Goal: Task Accomplishment & Management: Complete application form

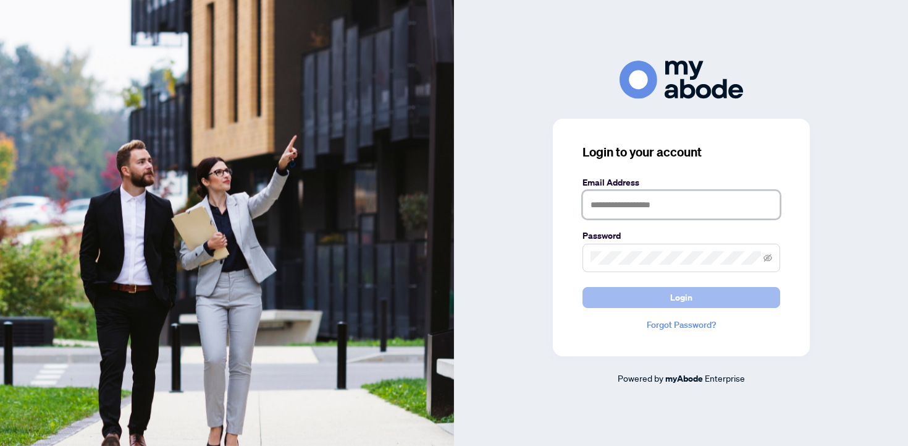
type input "**********"
click at [623, 298] on button "Login" at bounding box center [682, 297] width 198 height 21
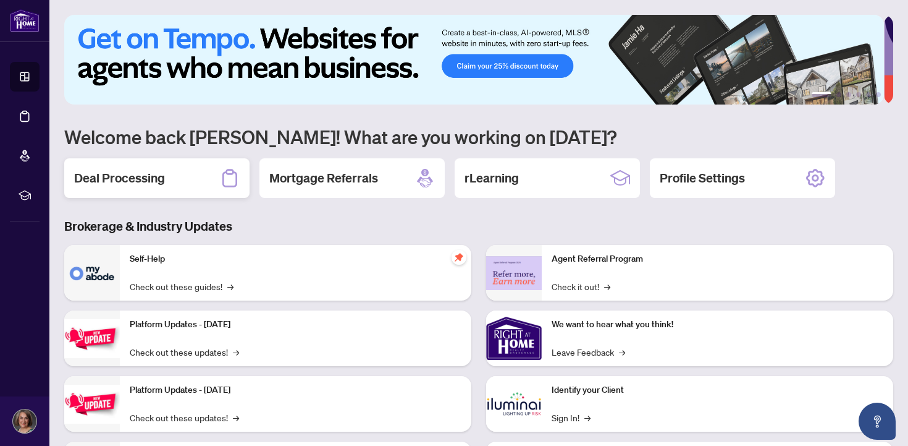
click at [128, 180] on h2 "Deal Processing" at bounding box center [119, 177] width 91 height 17
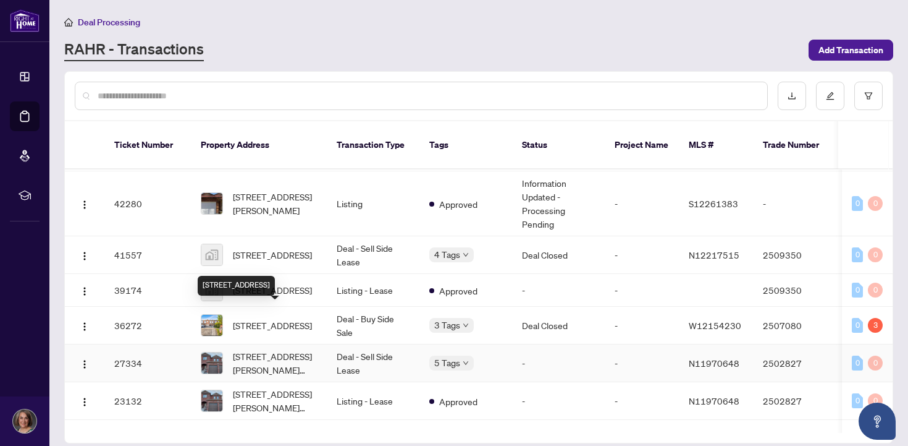
scroll to position [116, 0]
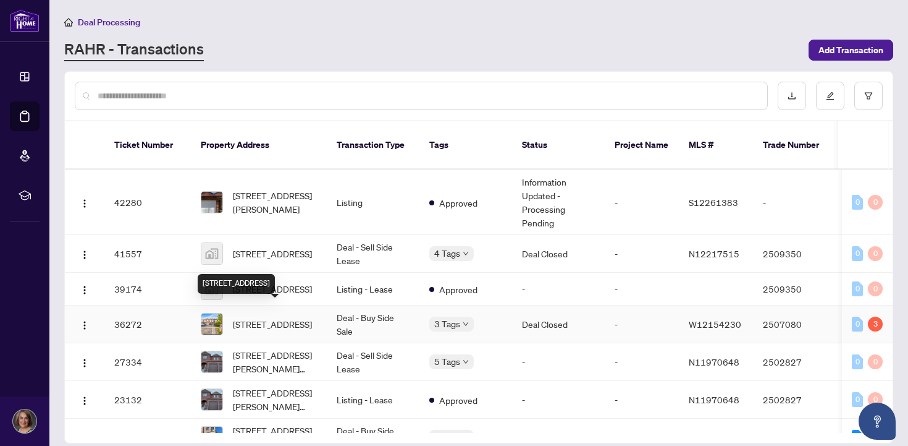
click at [253, 317] on span "[STREET_ADDRESS]" at bounding box center [272, 324] width 79 height 14
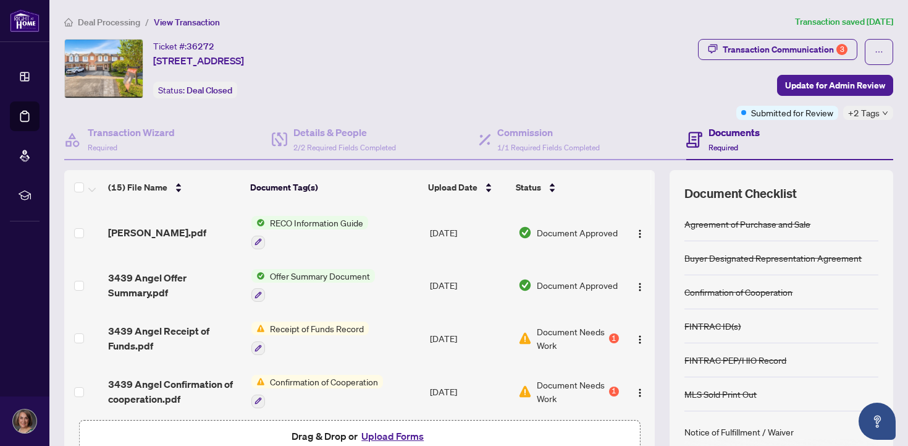
scroll to position [578, 0]
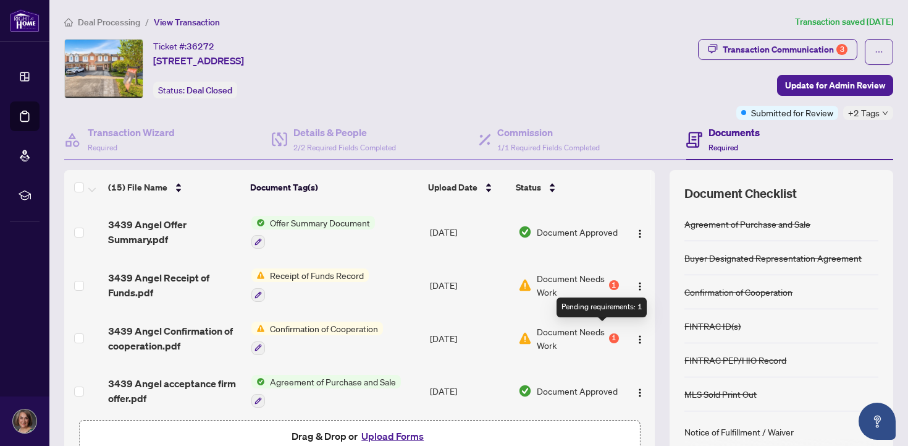
click at [609, 333] on div "1" at bounding box center [614, 338] width 10 height 10
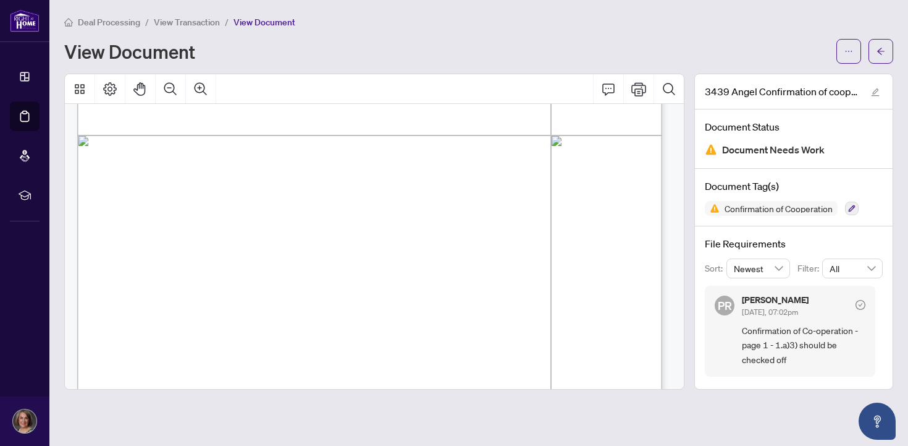
scroll to position [1274, 0]
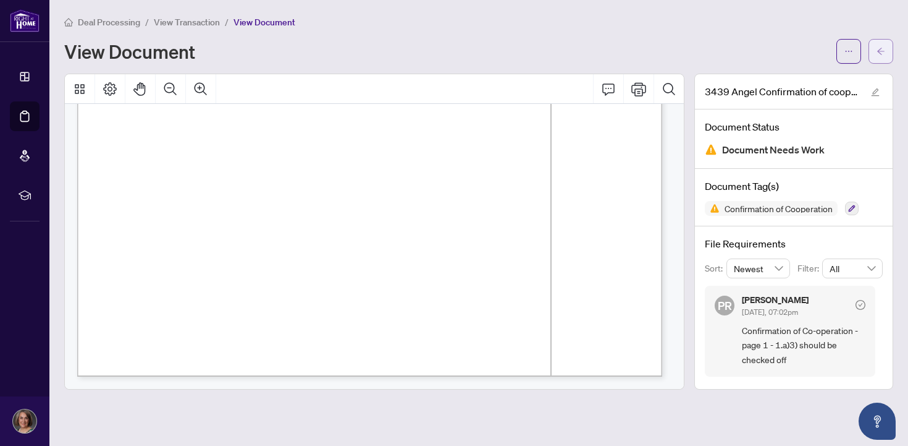
click at [877, 49] on icon "arrow-left" at bounding box center [881, 51] width 9 height 9
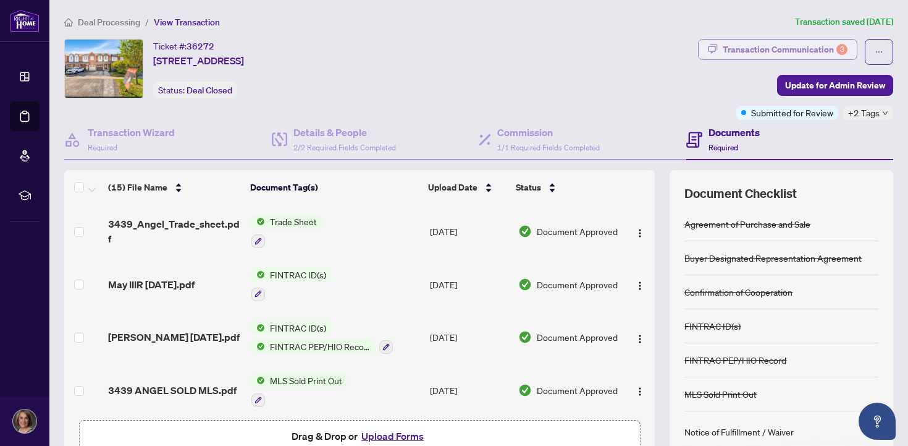
click at [798, 46] on div "Transaction Communication 3" at bounding box center [785, 50] width 125 height 20
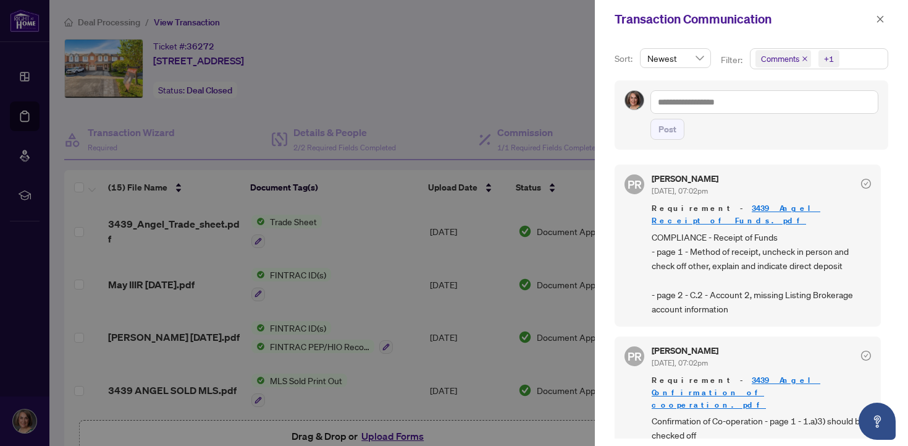
click at [798, 46] on div "Sort: Newest Filter: Comments +1 Post PR [PERSON_NAME] [DATE], 07:02pm Requirem…" at bounding box center [751, 241] width 313 height 407
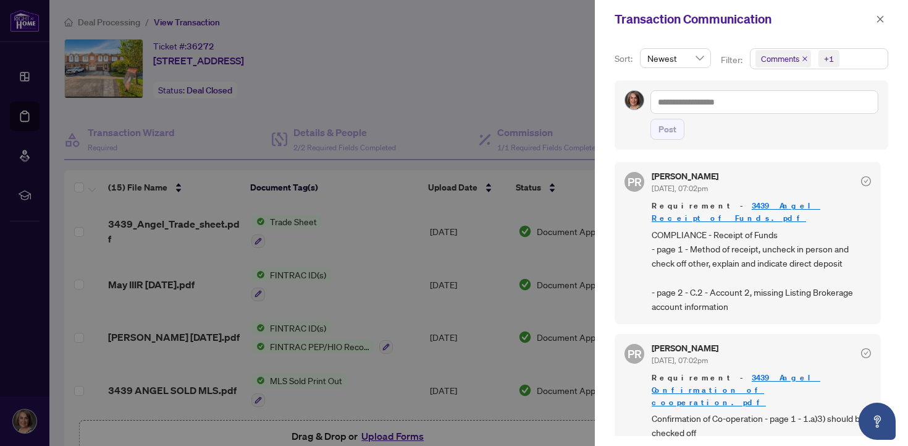
click at [435, 124] on div at bounding box center [454, 223] width 908 height 446
click at [882, 20] on icon "close" at bounding box center [880, 18] width 7 height 7
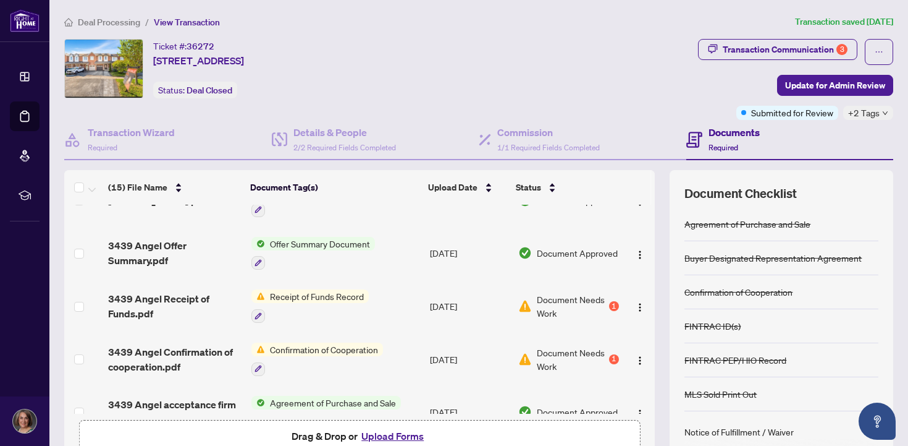
scroll to position [578, 0]
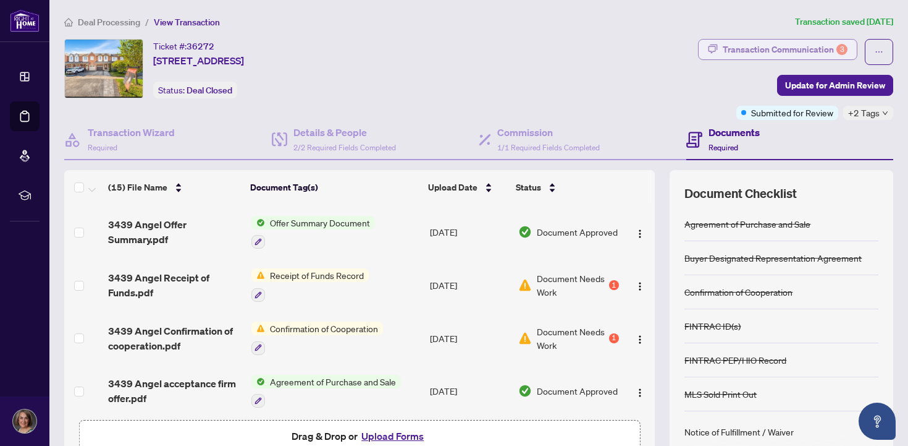
click at [744, 48] on div "Transaction Communication 3" at bounding box center [785, 50] width 125 height 20
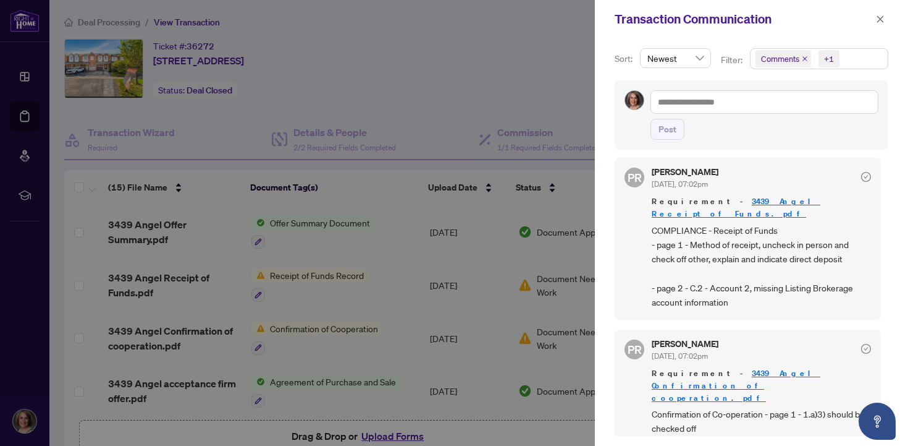
scroll to position [3, 0]
click at [549, 59] on div at bounding box center [454, 223] width 908 height 446
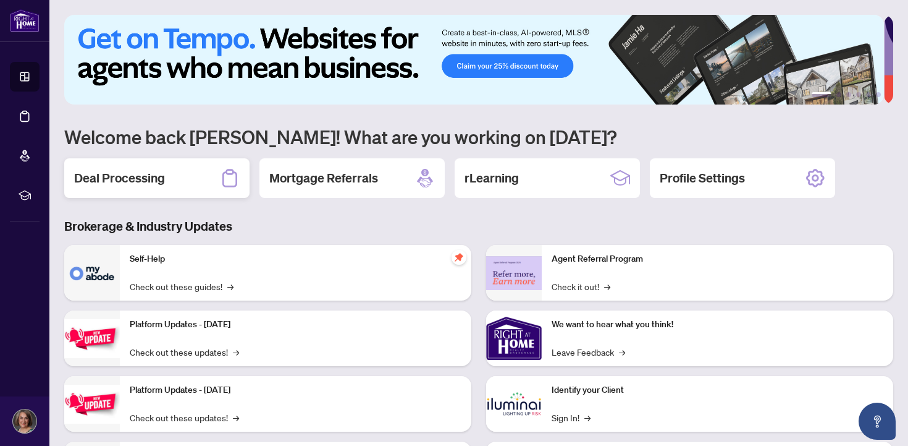
click at [159, 180] on h2 "Deal Processing" at bounding box center [119, 177] width 91 height 17
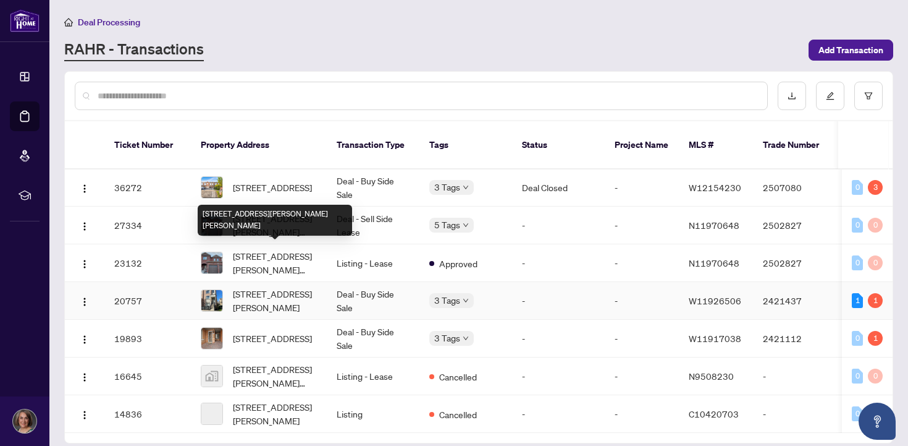
scroll to position [261, 0]
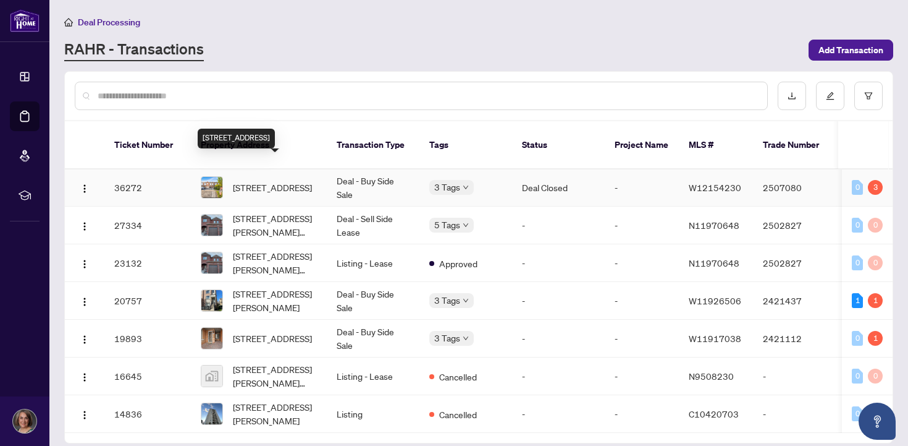
click at [274, 180] on span "[STREET_ADDRESS]" at bounding box center [272, 187] width 79 height 14
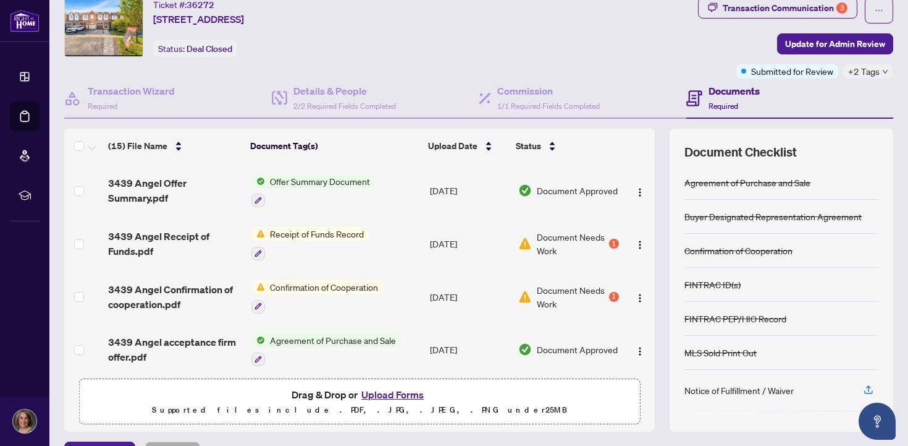
scroll to position [72, 0]
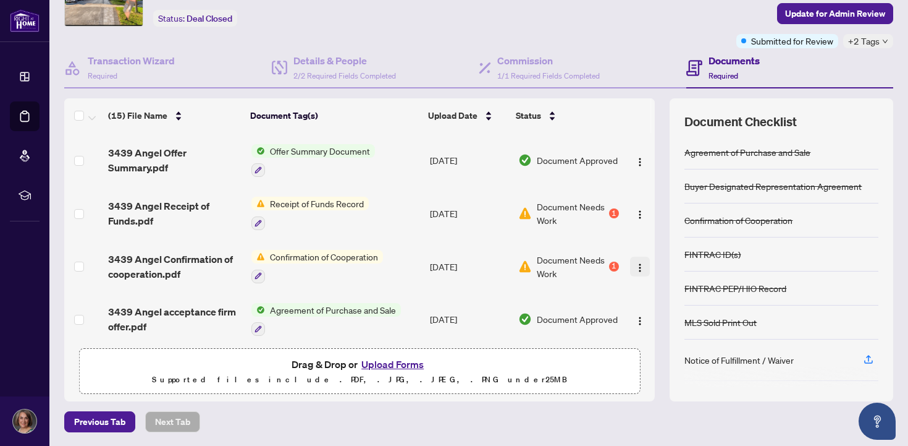
click at [635, 263] on img "button" at bounding box center [640, 268] width 10 height 10
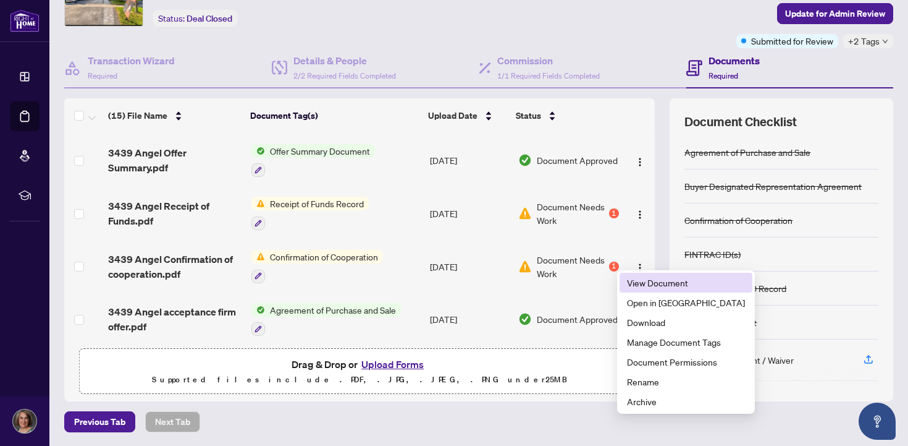
click at [646, 287] on span "View Document" at bounding box center [686, 283] width 118 height 14
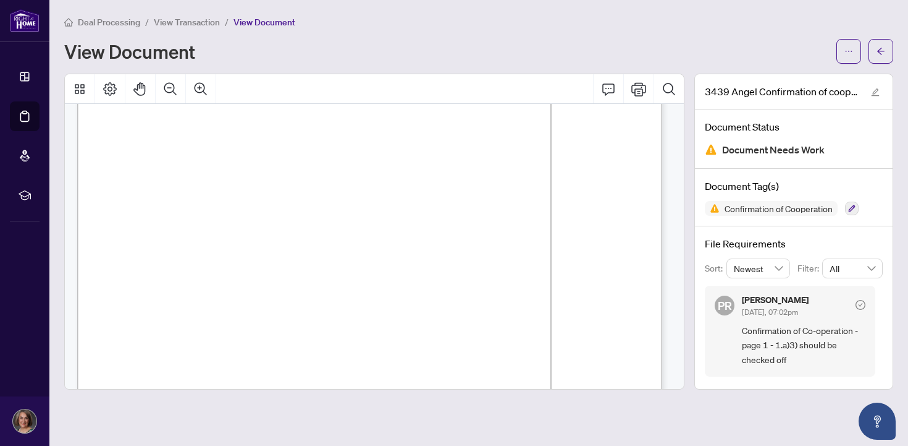
scroll to position [175, 0]
click at [885, 49] on button "button" at bounding box center [881, 51] width 25 height 25
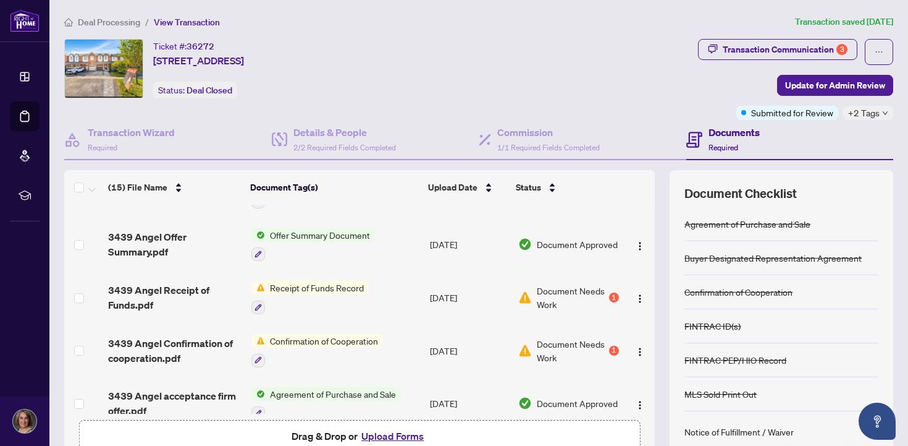
scroll to position [568, 0]
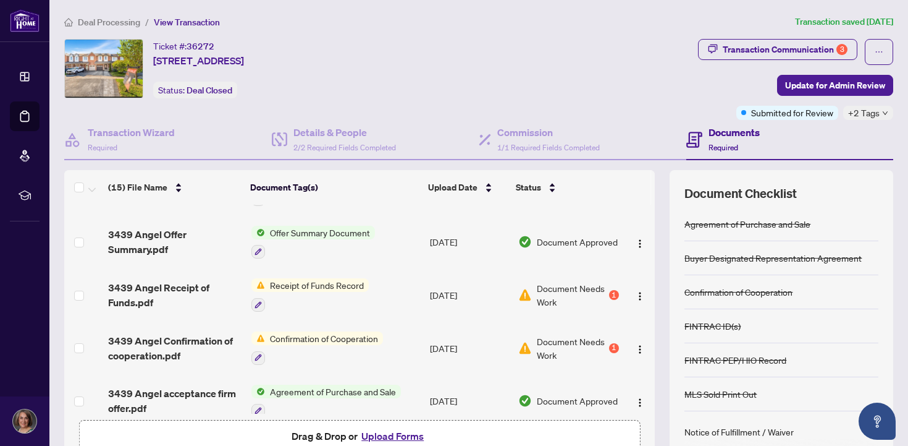
click at [331, 280] on span "Receipt of Funds Record" at bounding box center [317, 285] width 104 height 14
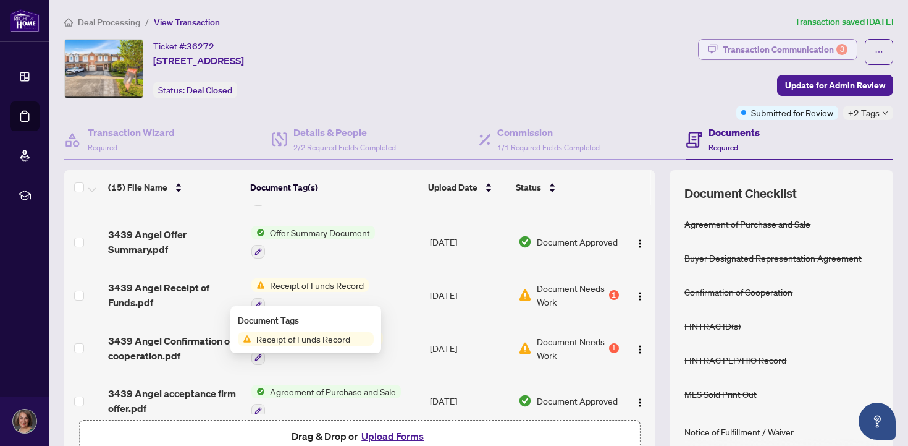
click at [738, 52] on div "Transaction Communication 3" at bounding box center [785, 50] width 125 height 20
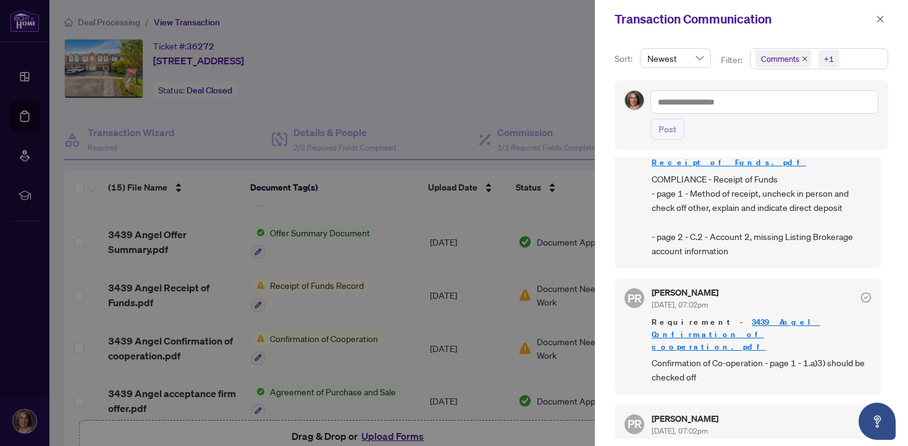
scroll to position [62, 0]
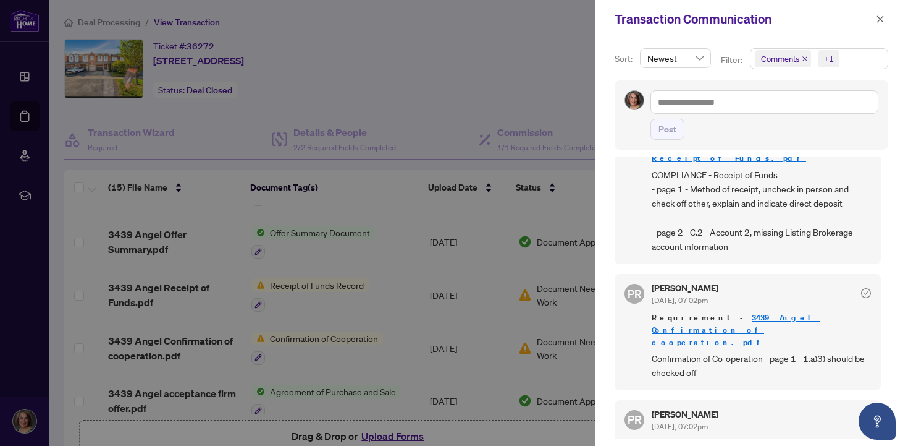
click at [318, 331] on div at bounding box center [454, 223] width 908 height 446
click at [880, 20] on icon "close" at bounding box center [880, 19] width 9 height 9
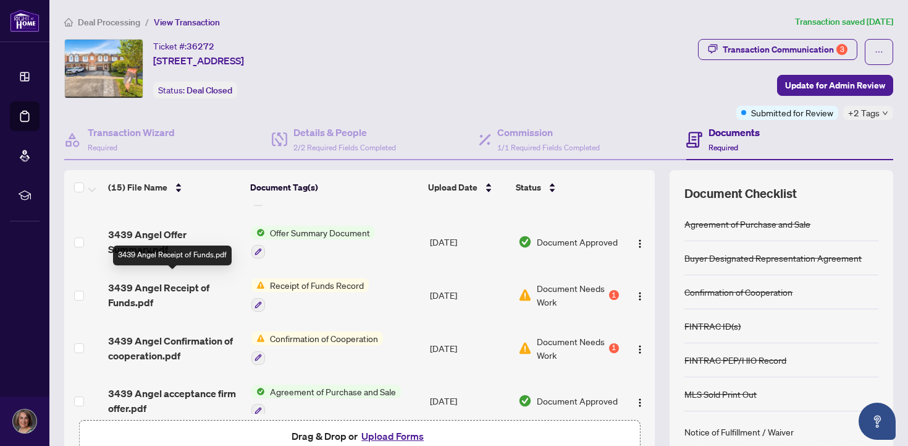
scroll to position [578, 0]
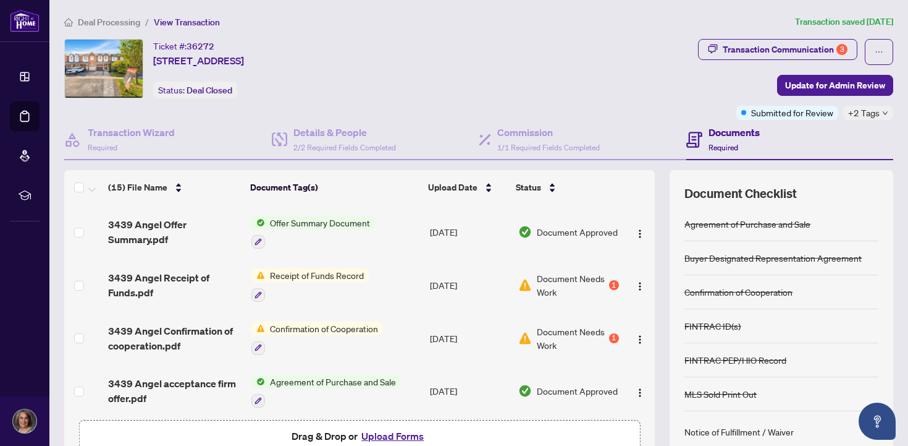
click at [381, 436] on button "Upload Forms" at bounding box center [393, 436] width 70 height 16
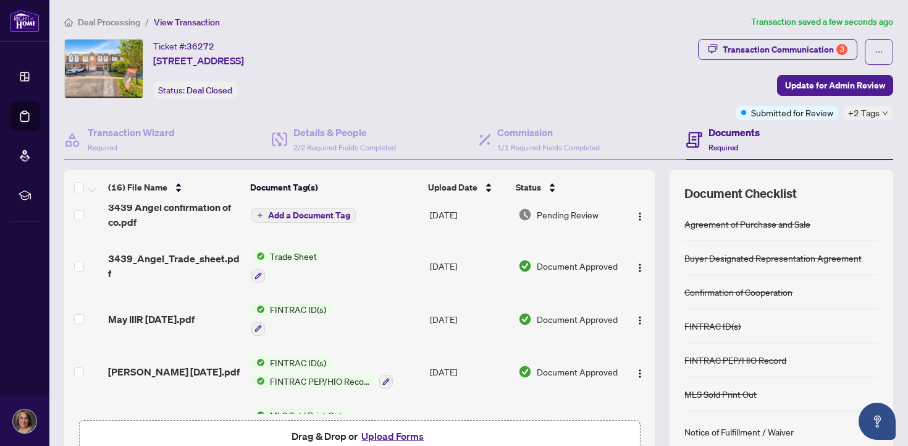
scroll to position [0, 0]
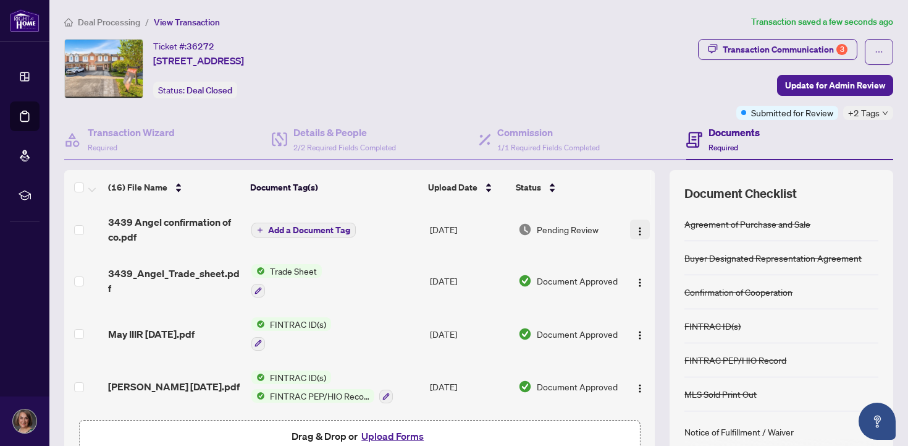
click at [635, 229] on img "button" at bounding box center [640, 231] width 10 height 10
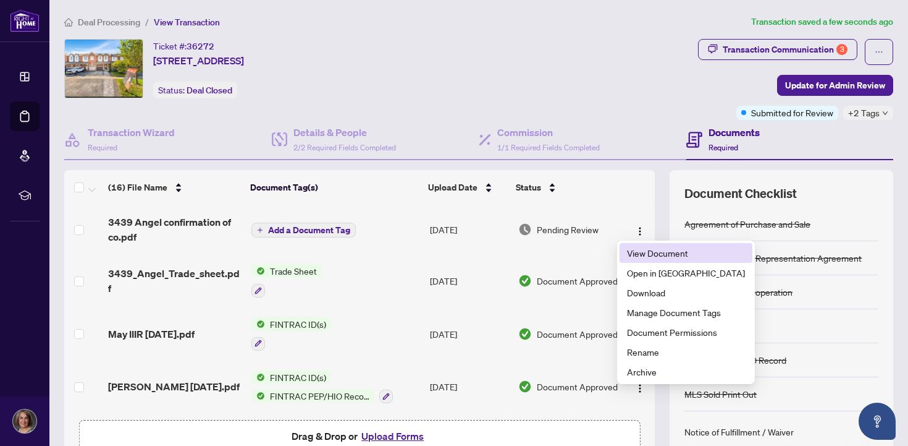
click at [653, 251] on span "View Document" at bounding box center [686, 253] width 118 height 14
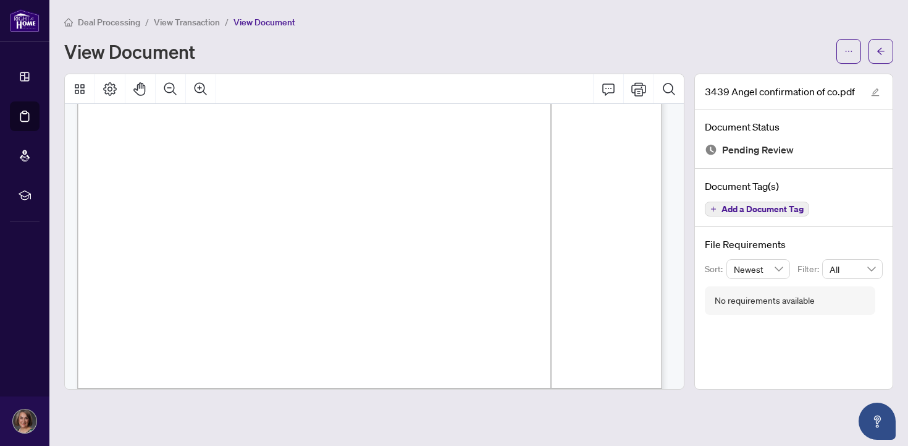
scroll to position [206, 0]
click at [883, 54] on icon "arrow-left" at bounding box center [881, 51] width 9 height 9
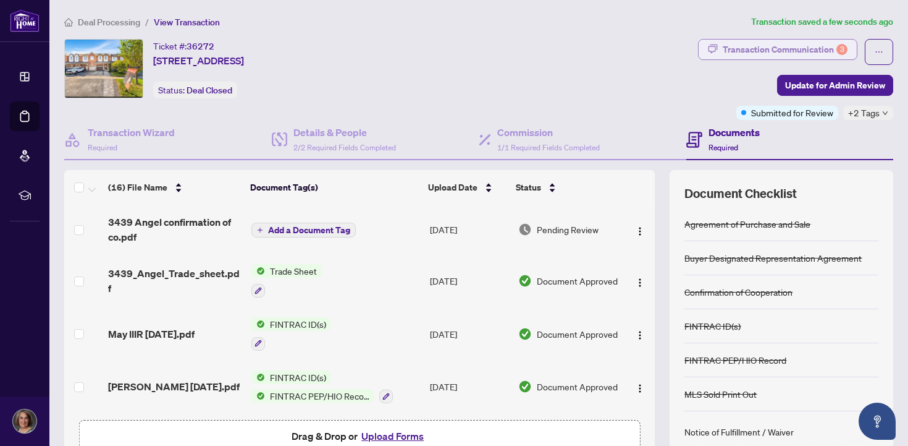
click at [783, 46] on div "Transaction Communication 3" at bounding box center [785, 50] width 125 height 20
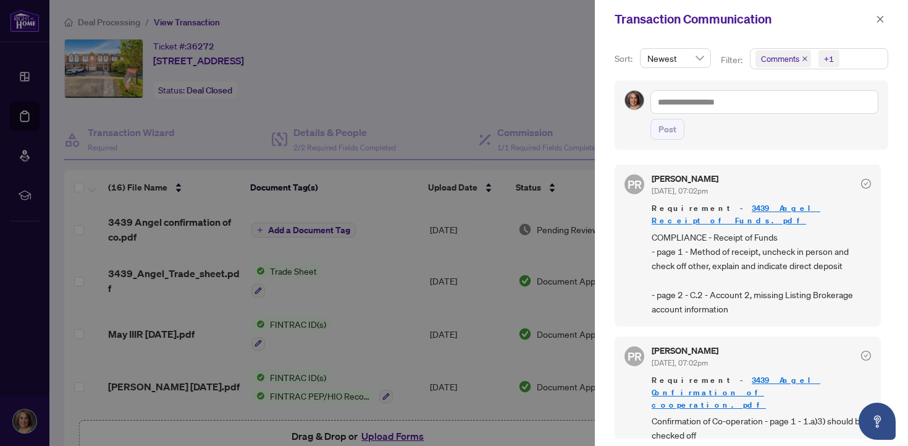
scroll to position [2, 0]
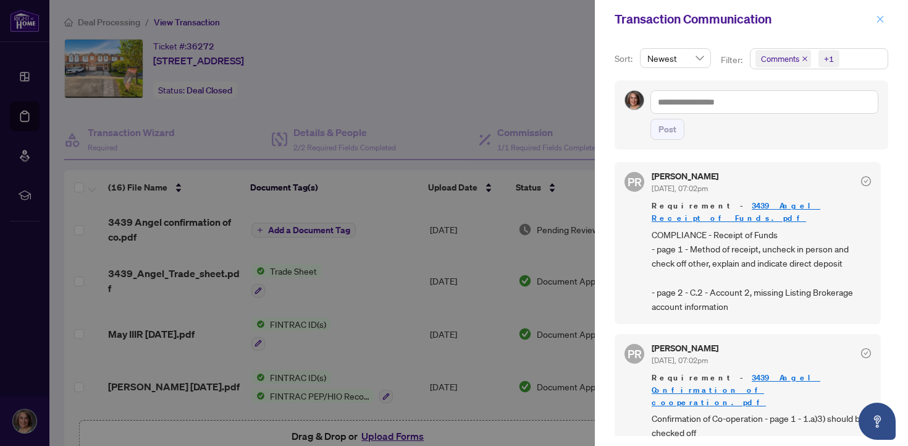
click at [883, 20] on icon "close" at bounding box center [880, 19] width 9 height 9
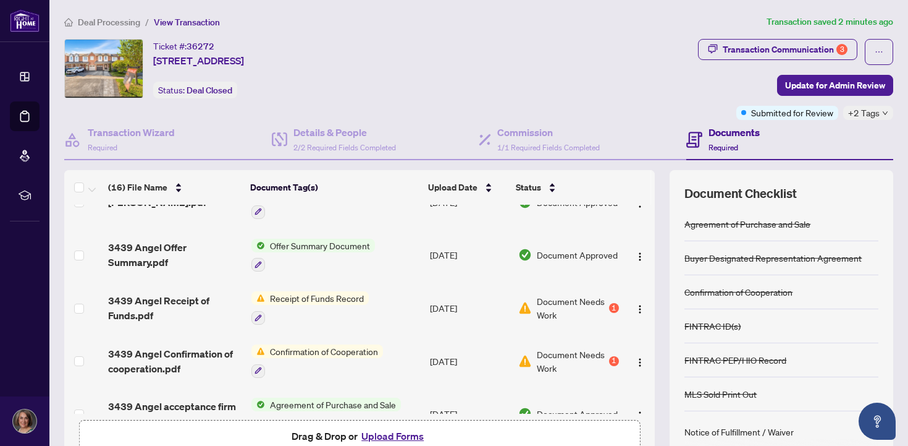
scroll to position [627, 0]
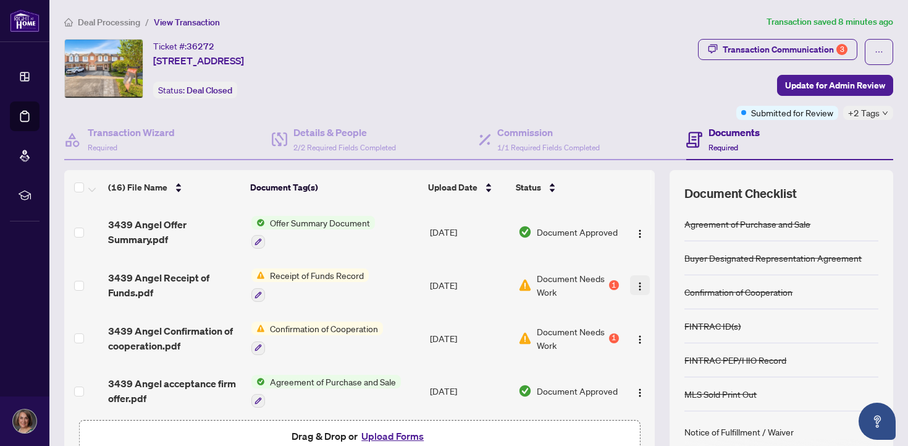
click at [635, 281] on img "button" at bounding box center [640, 286] width 10 height 10
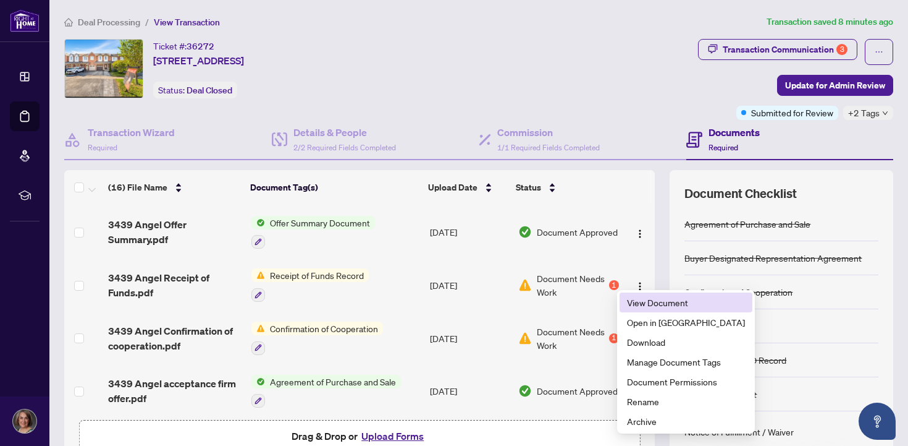
click at [632, 303] on span "View Document" at bounding box center [686, 302] width 118 height 14
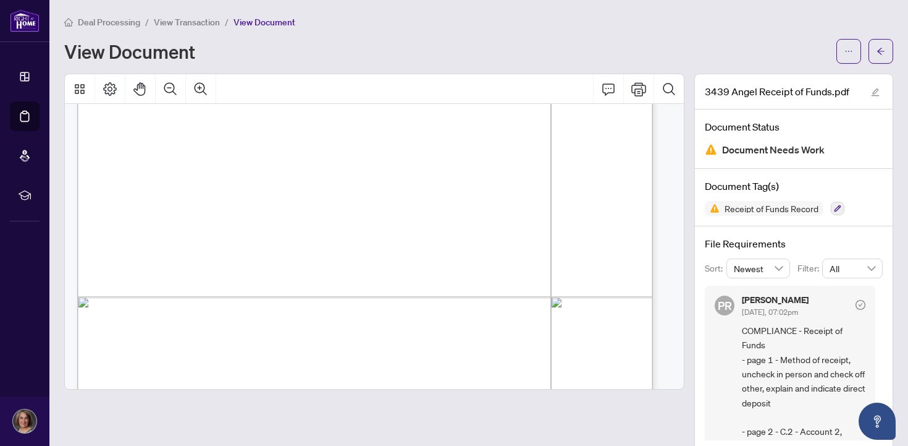
scroll to position [1060, 0]
drag, startPoint x: 301, startPoint y: 239, endPoint x: 330, endPoint y: 237, distance: 29.1
click at [329, 238] on div "Page 2" at bounding box center [515, 387] width 877 height 1135
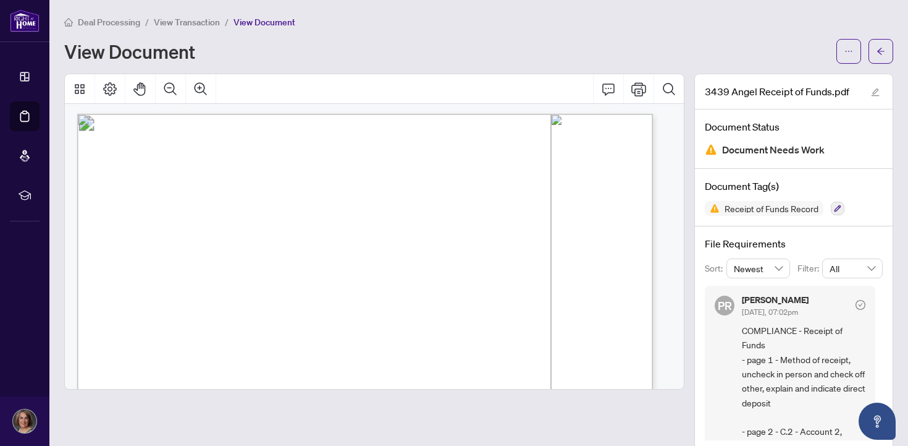
scroll to position [784, 0]
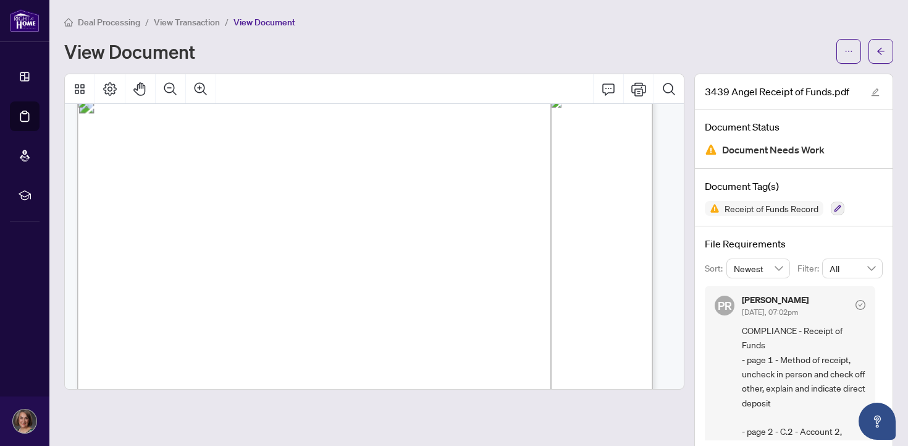
click at [877, 51] on icon "arrow-left" at bounding box center [880, 51] width 7 height 7
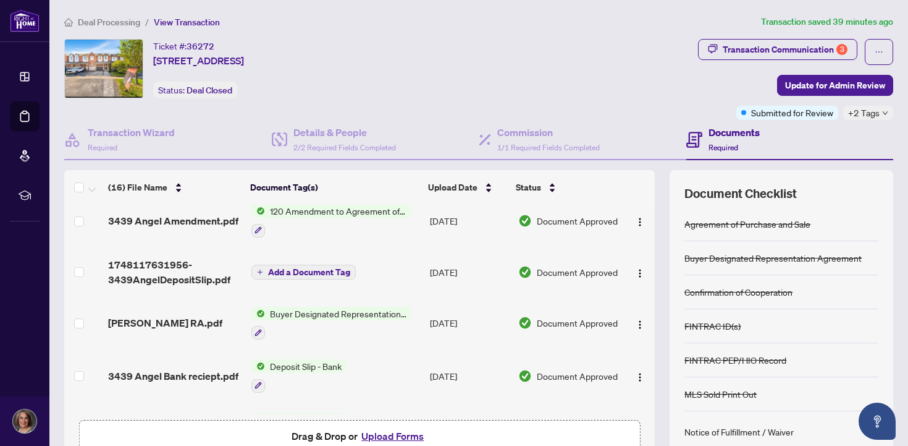
scroll to position [280, 0]
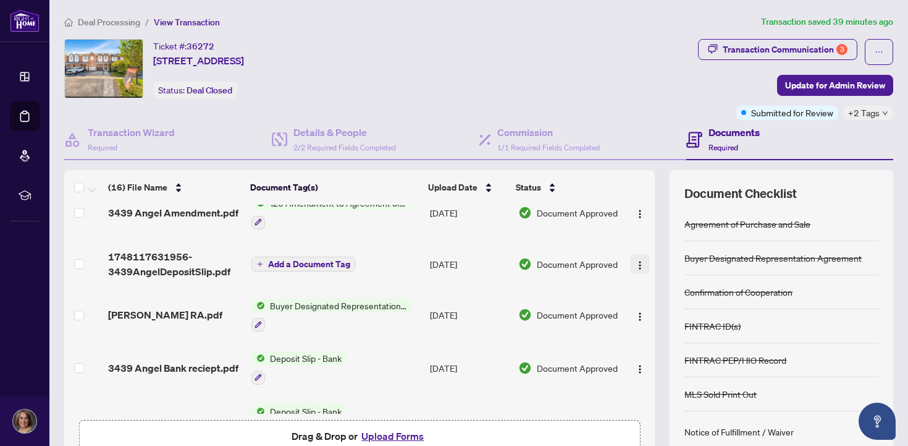
click at [635, 261] on img "button" at bounding box center [640, 265] width 10 height 10
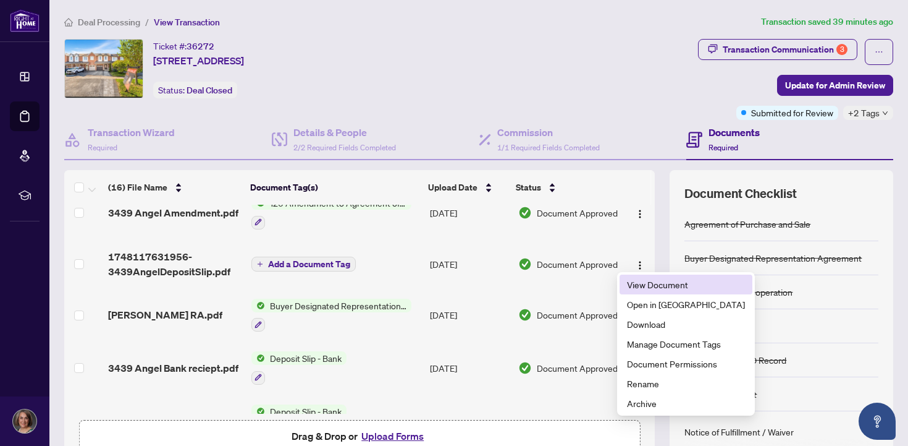
click at [640, 281] on span "View Document" at bounding box center [686, 284] width 118 height 14
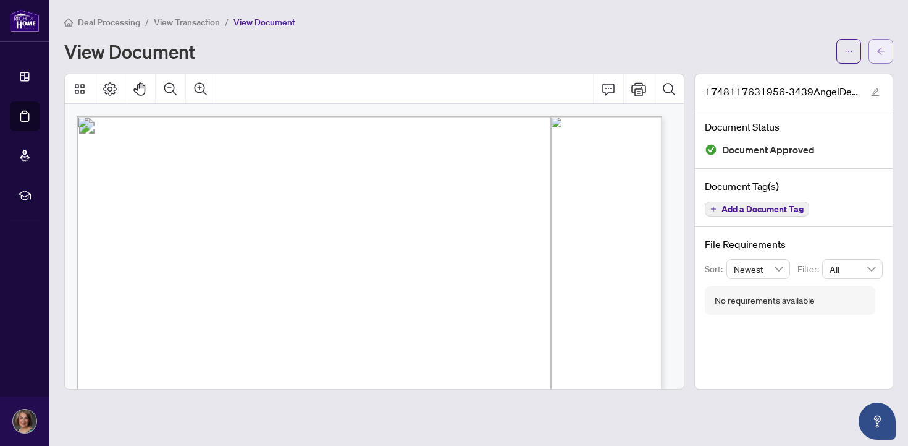
click at [882, 56] on span "button" at bounding box center [881, 51] width 9 height 20
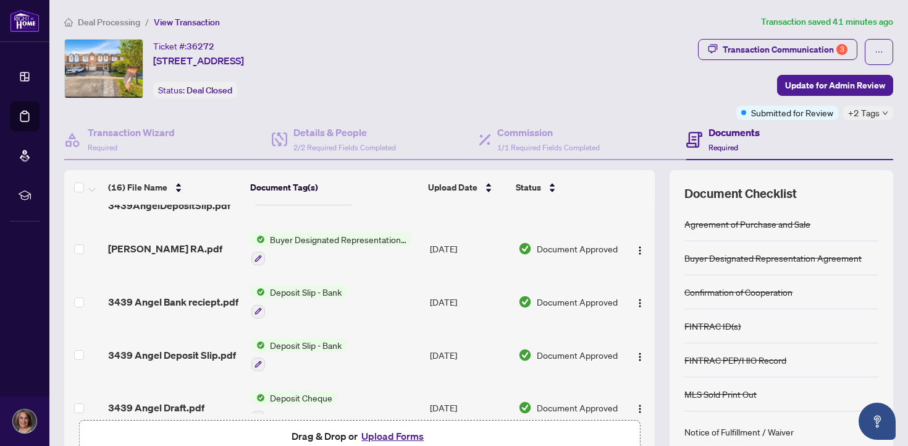
scroll to position [347, 0]
click at [290, 340] on span "Deposit Slip - Bank" at bounding box center [306, 344] width 82 height 14
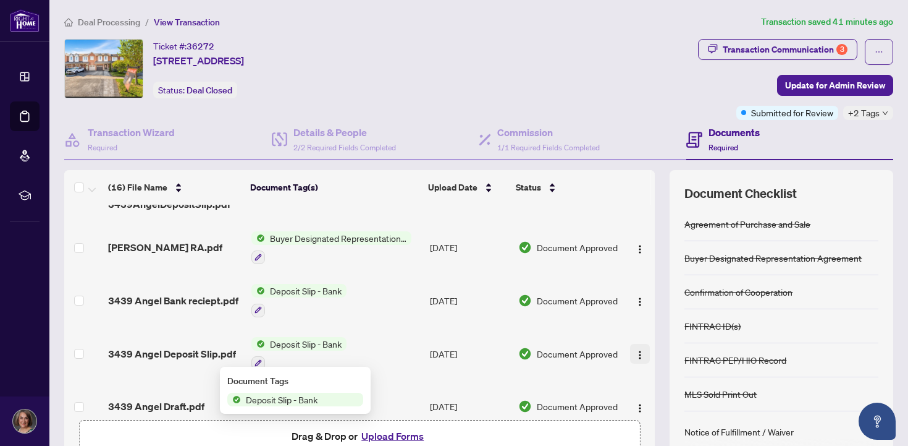
click at [635, 350] on img "button" at bounding box center [640, 355] width 10 height 10
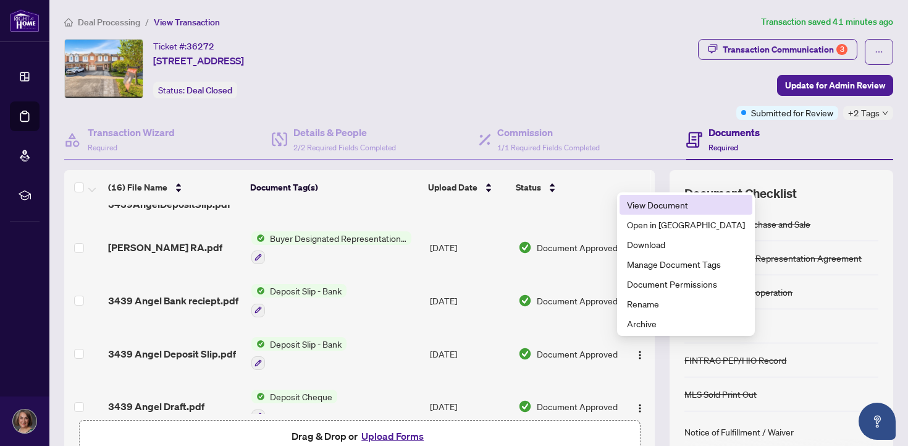
click at [641, 203] on span "View Document" at bounding box center [686, 205] width 118 height 14
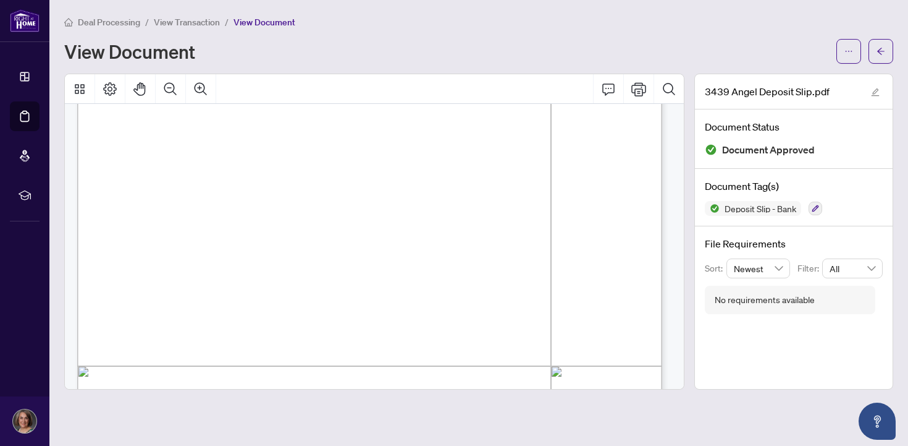
scroll to position [43, 0]
click at [879, 56] on span "button" at bounding box center [881, 51] width 9 height 20
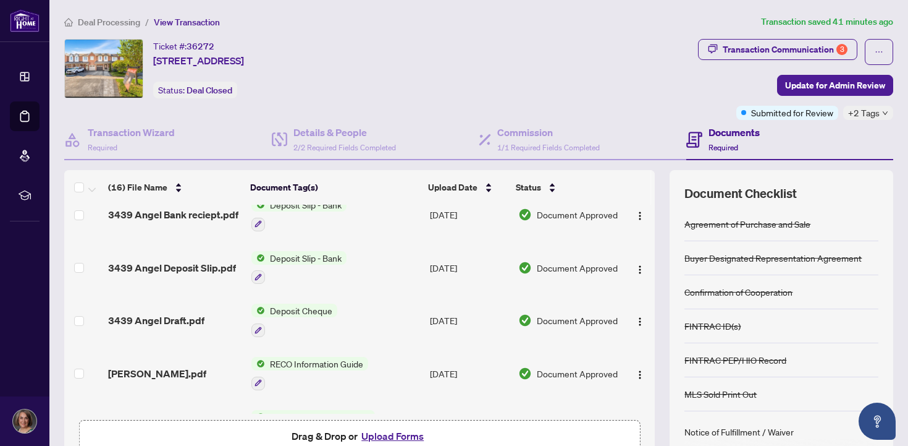
scroll to position [440, 0]
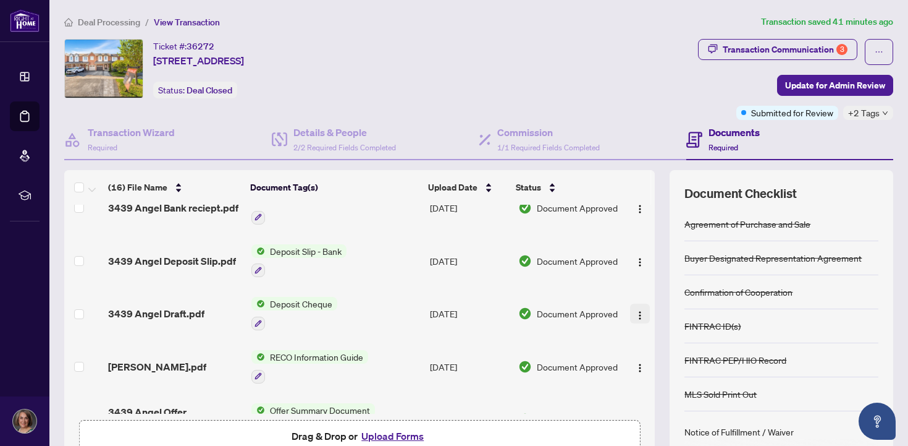
click at [635, 310] on img "button" at bounding box center [640, 315] width 10 height 10
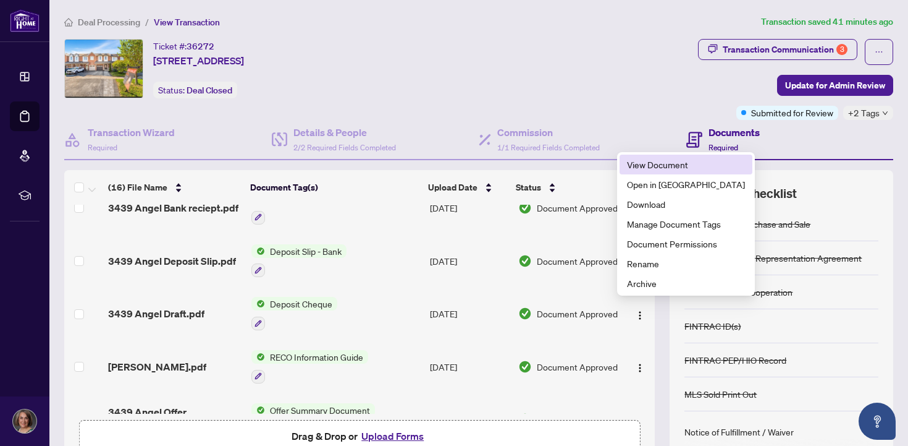
click at [665, 167] on span "View Document" at bounding box center [686, 165] width 118 height 14
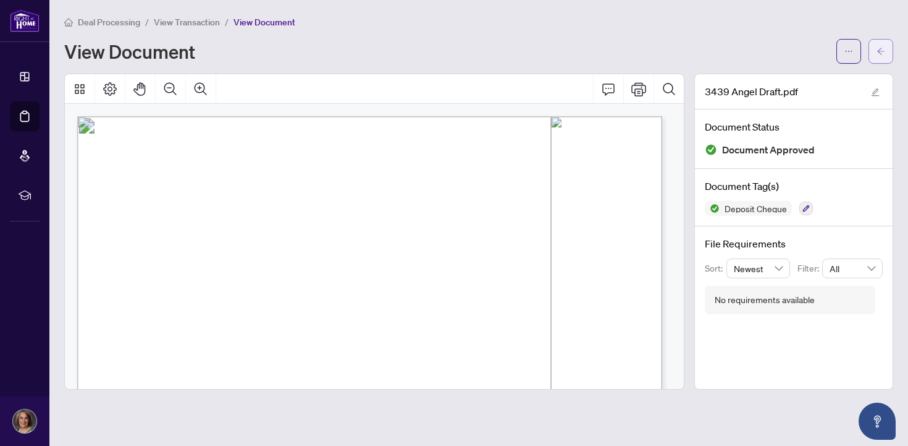
click at [882, 51] on icon "arrow-left" at bounding box center [881, 51] width 9 height 9
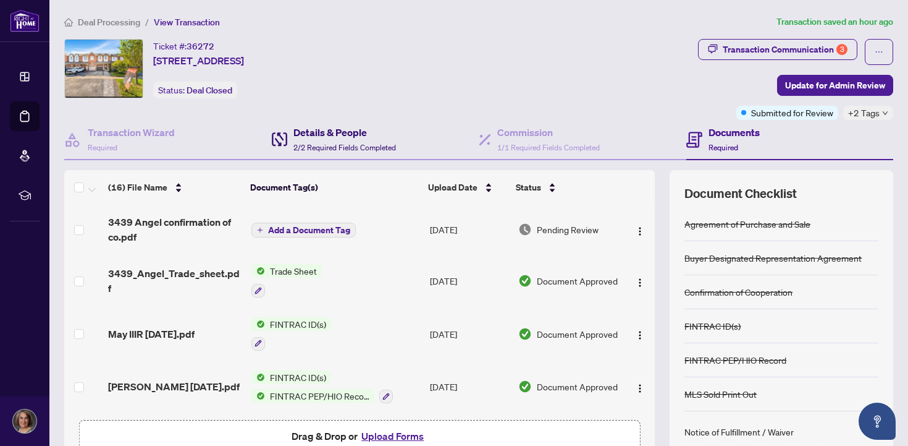
click at [319, 133] on h4 "Details & People" at bounding box center [345, 132] width 103 height 15
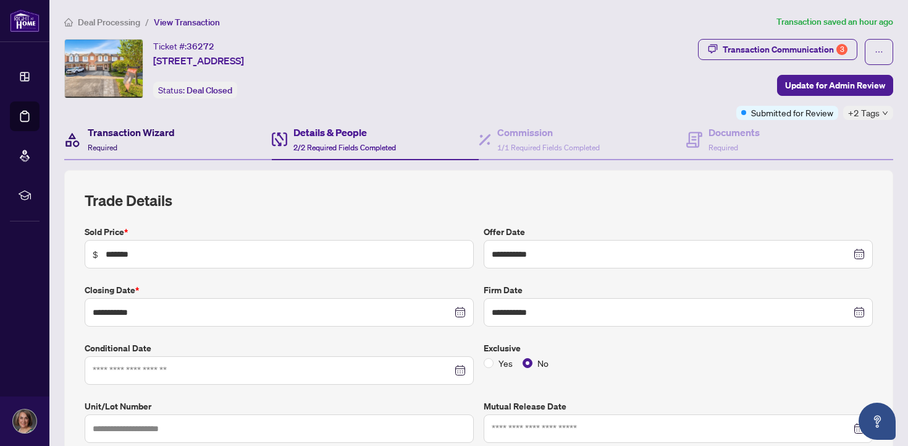
click at [150, 130] on h4 "Transaction Wizard" at bounding box center [131, 132] width 87 height 15
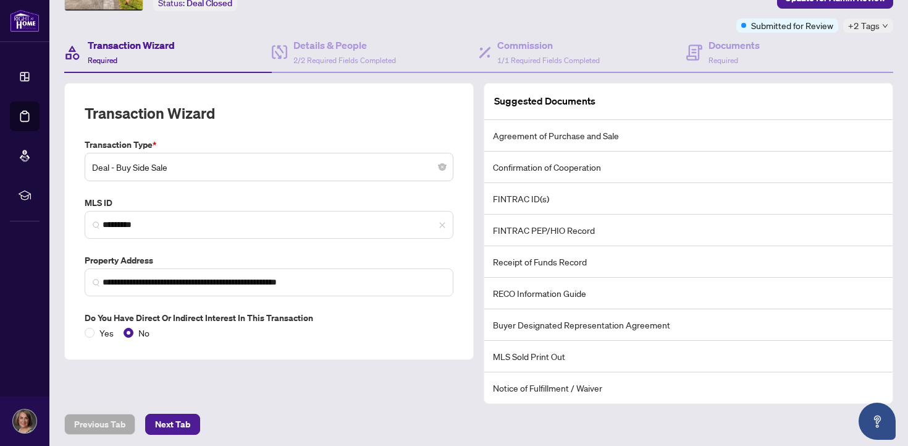
scroll to position [89, 0]
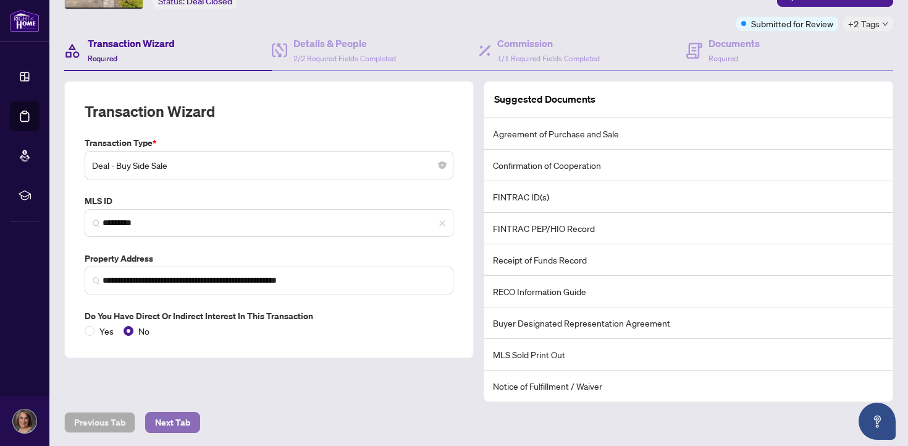
click at [185, 421] on span "Next Tab" at bounding box center [172, 422] width 35 height 20
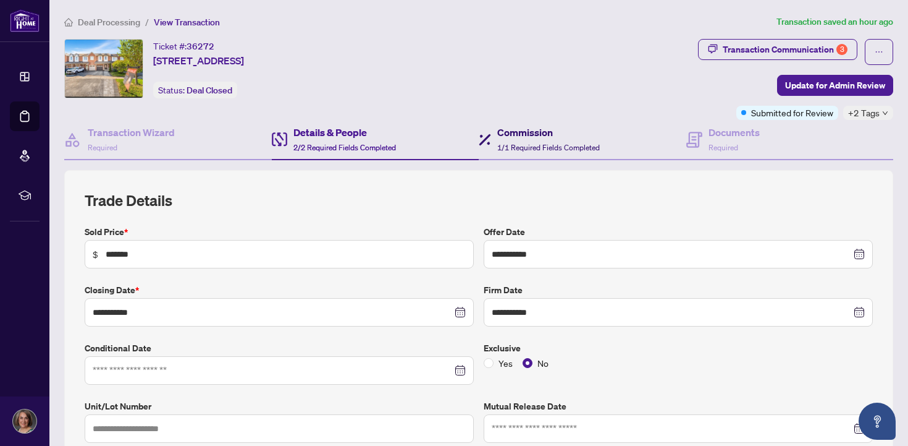
click at [524, 143] on span "1/1 Required Fields Completed" at bounding box center [548, 147] width 103 height 9
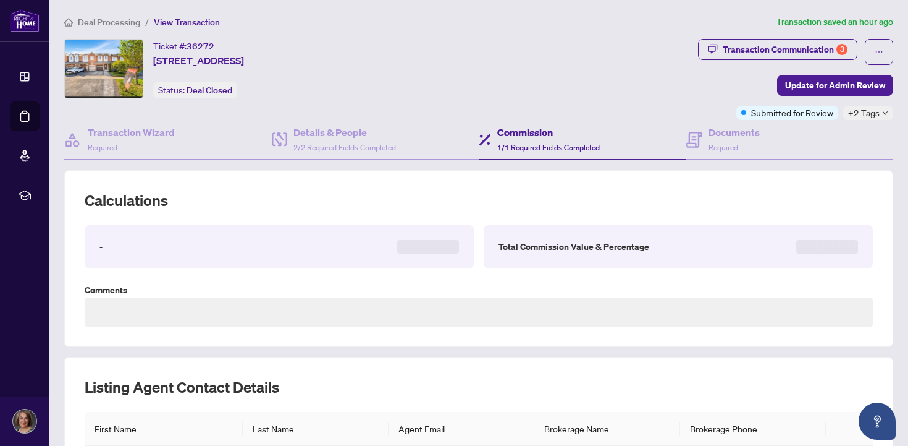
type textarea "**********"
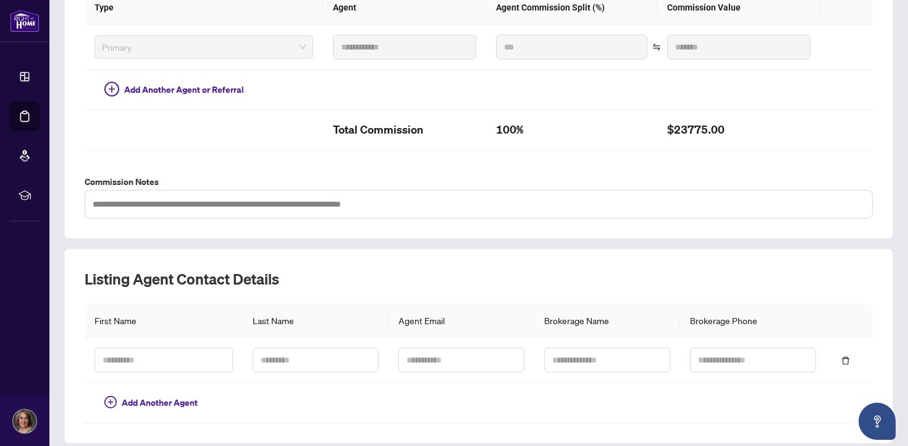
scroll to position [370, 0]
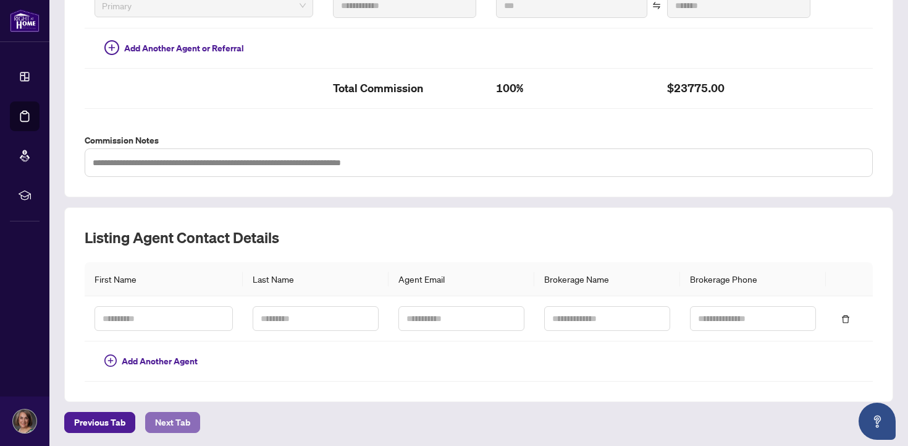
click at [177, 425] on span "Next Tab" at bounding box center [172, 422] width 35 height 20
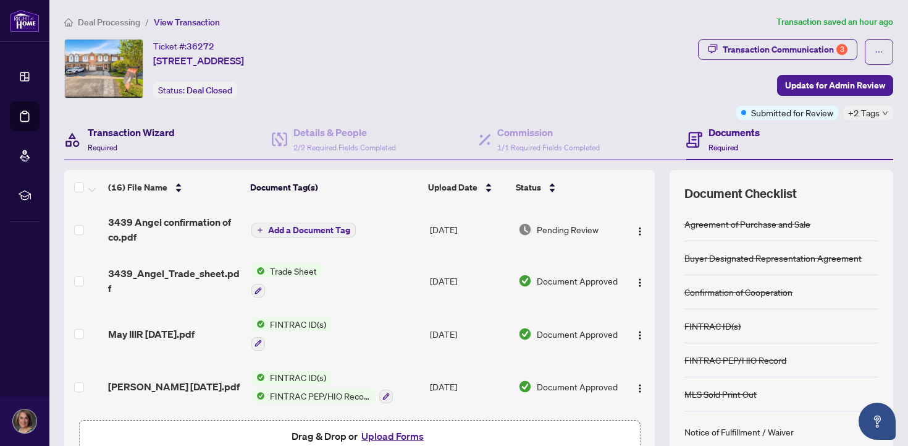
click at [157, 140] on div "Transaction Wizard Required" at bounding box center [131, 139] width 87 height 29
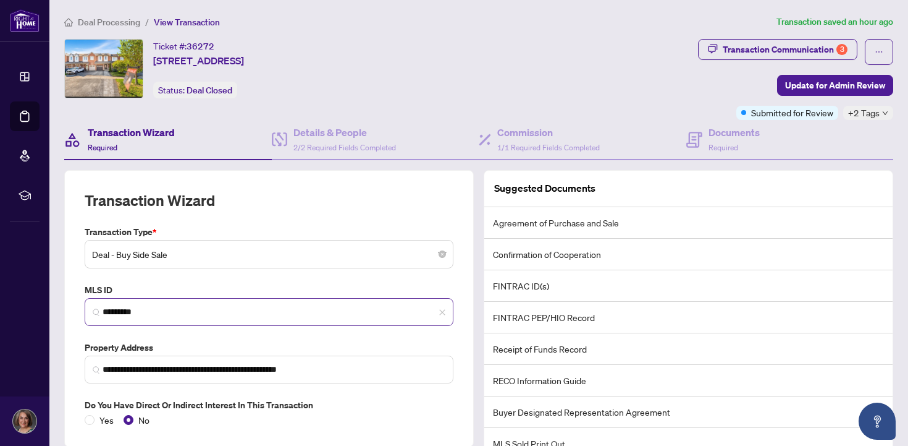
scroll to position [89, 0]
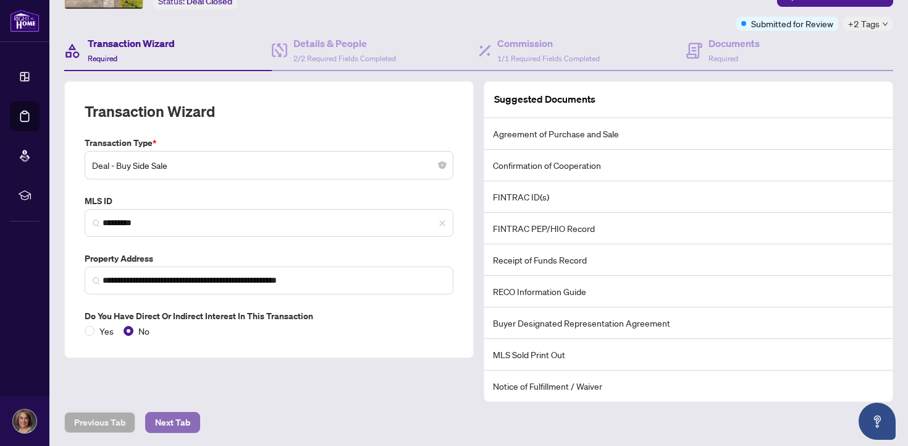
click at [165, 417] on span "Next Tab" at bounding box center [172, 422] width 35 height 20
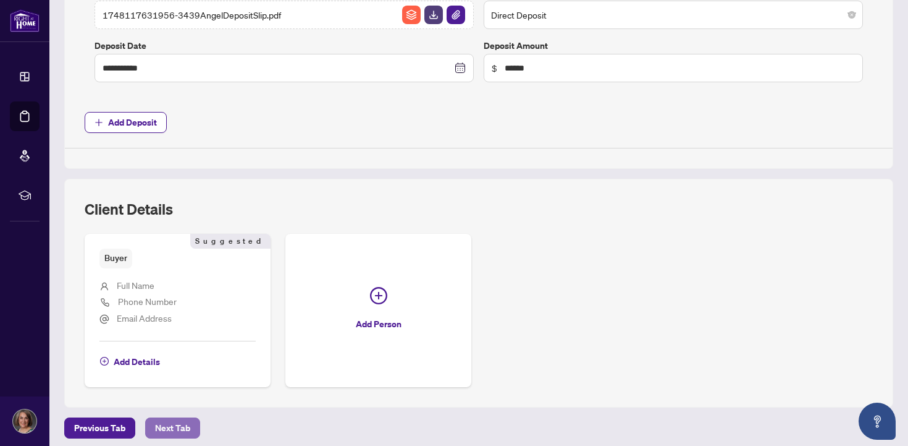
scroll to position [559, 0]
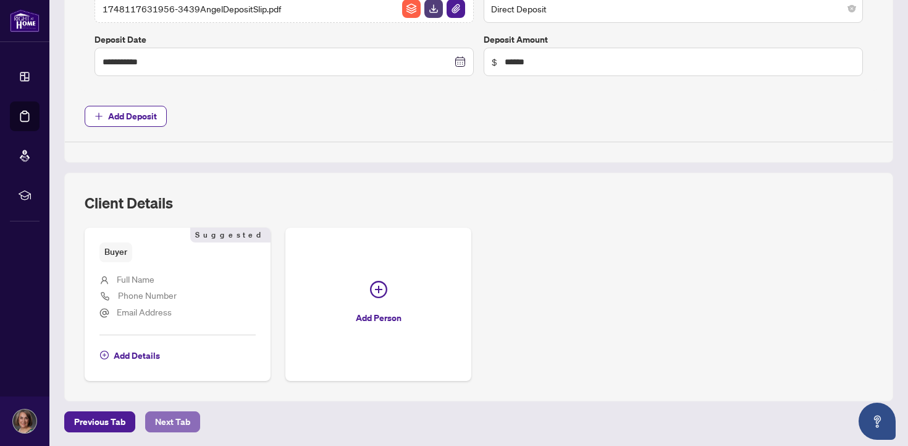
click at [164, 419] on span "Next Tab" at bounding box center [172, 422] width 35 height 20
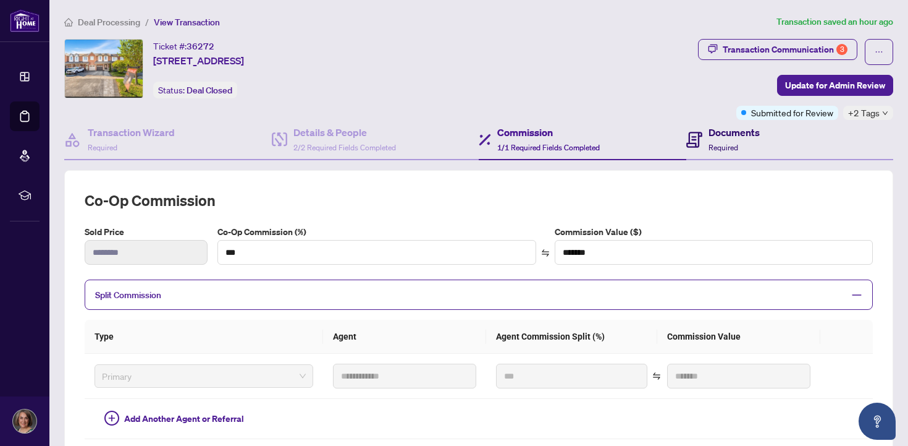
click at [711, 137] on h4 "Documents" at bounding box center [734, 132] width 51 height 15
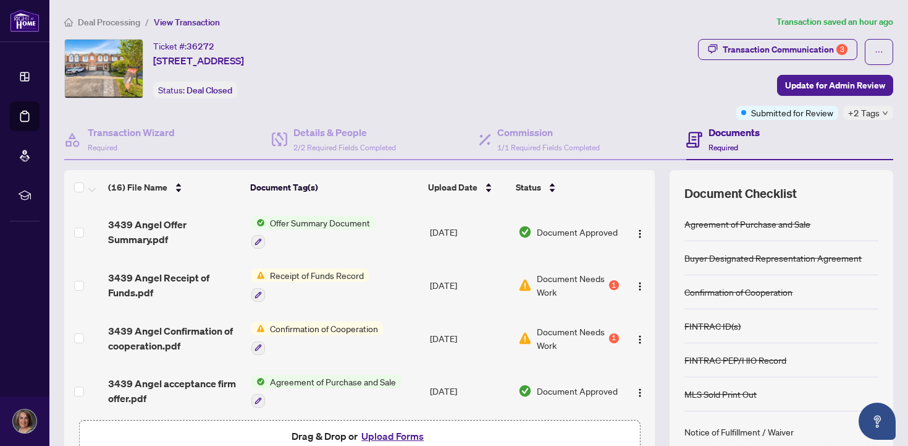
scroll to position [72, 0]
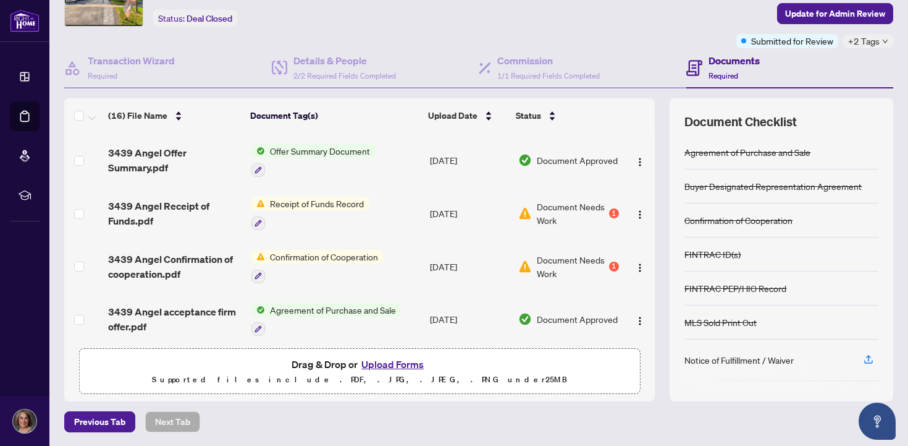
click at [381, 362] on button "Upload Forms" at bounding box center [393, 364] width 70 height 16
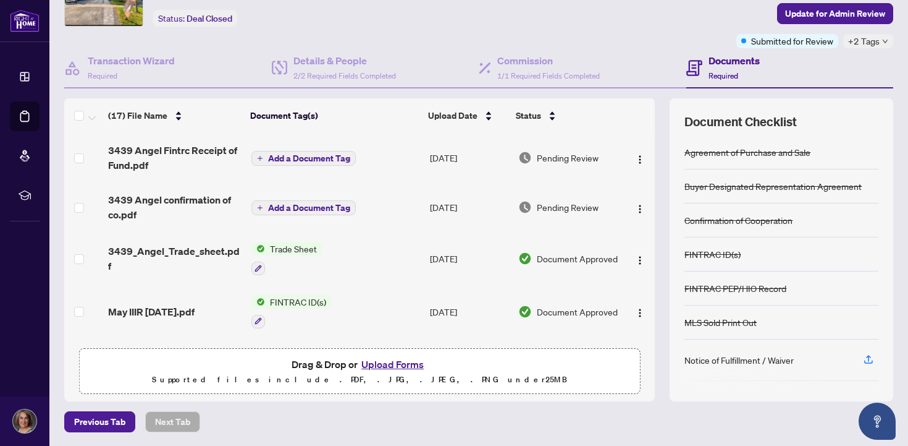
scroll to position [0, 0]
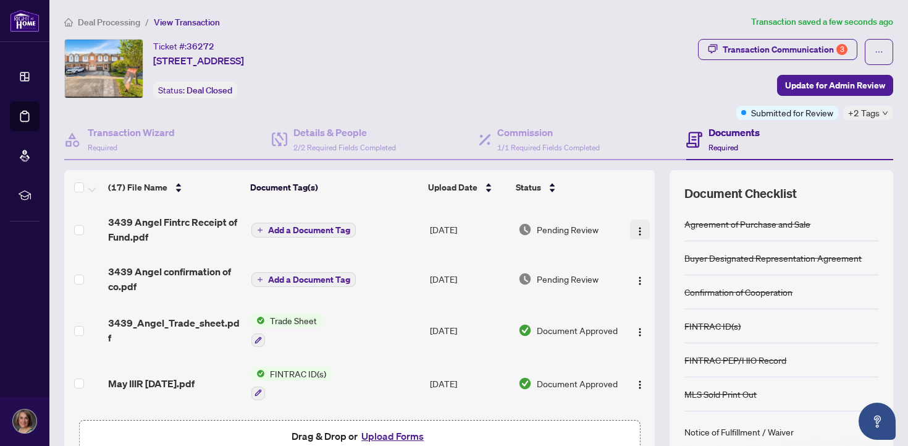
click at [635, 230] on img "button" at bounding box center [640, 231] width 10 height 10
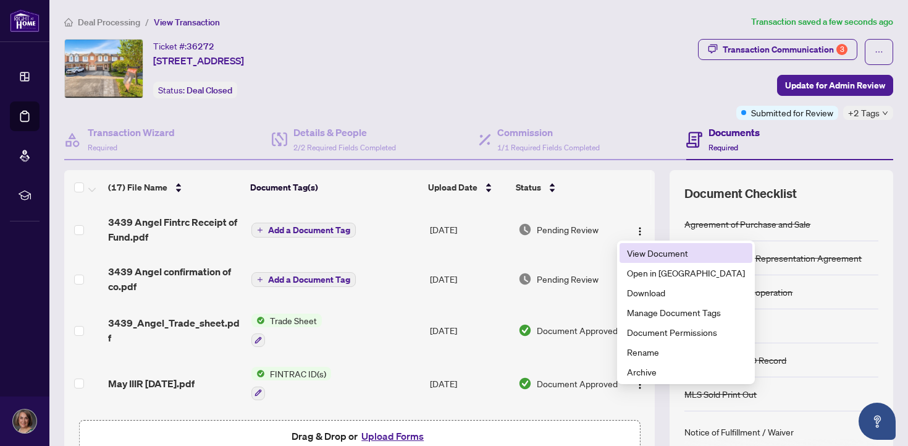
click at [640, 256] on span "View Document" at bounding box center [686, 253] width 118 height 14
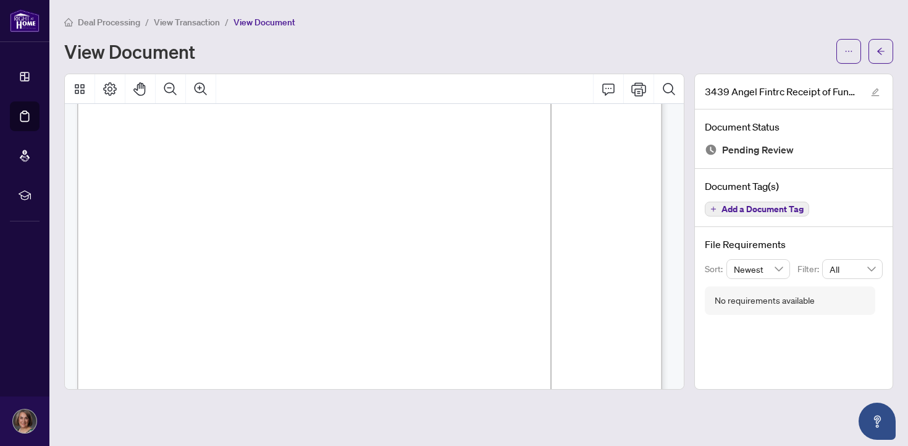
scroll to position [91, 0]
click at [881, 53] on icon "arrow-left" at bounding box center [880, 51] width 7 height 7
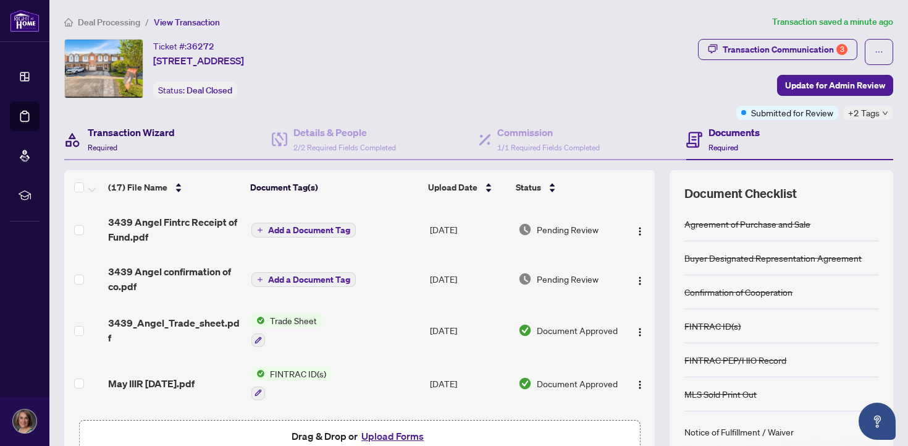
click at [106, 148] on span "Required" at bounding box center [103, 147] width 30 height 9
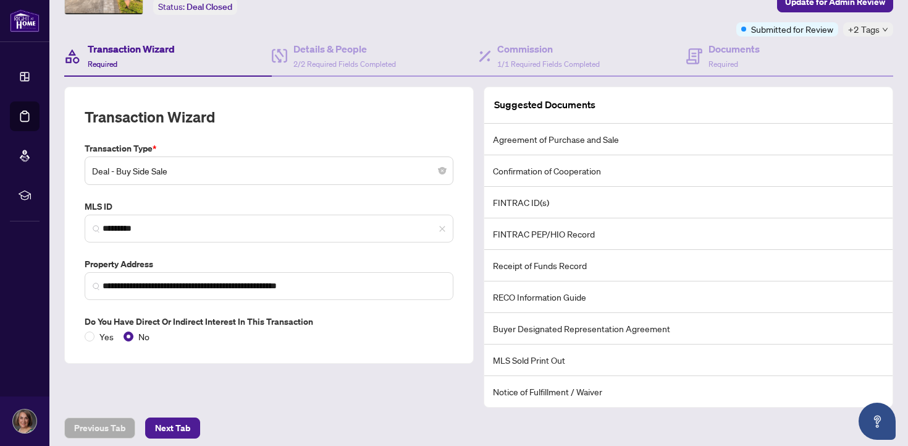
scroll to position [89, 0]
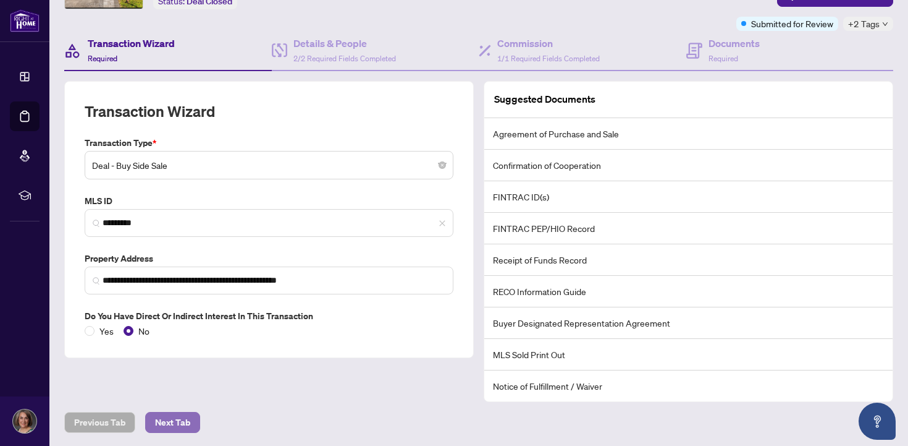
click at [174, 423] on span "Next Tab" at bounding box center [172, 422] width 35 height 20
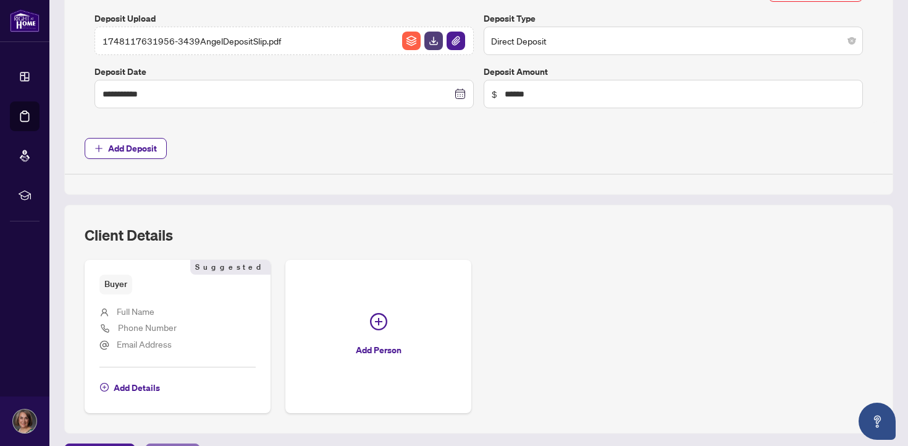
scroll to position [559, 0]
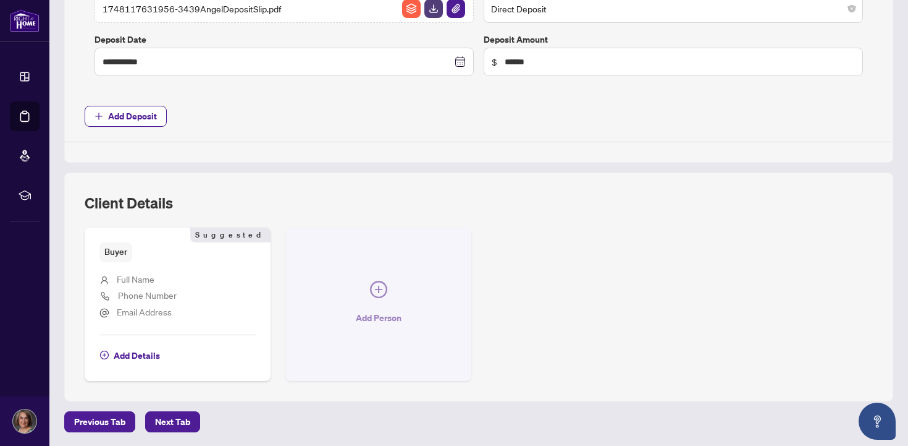
click at [375, 288] on icon "plus-circle" at bounding box center [378, 288] width 7 height 7
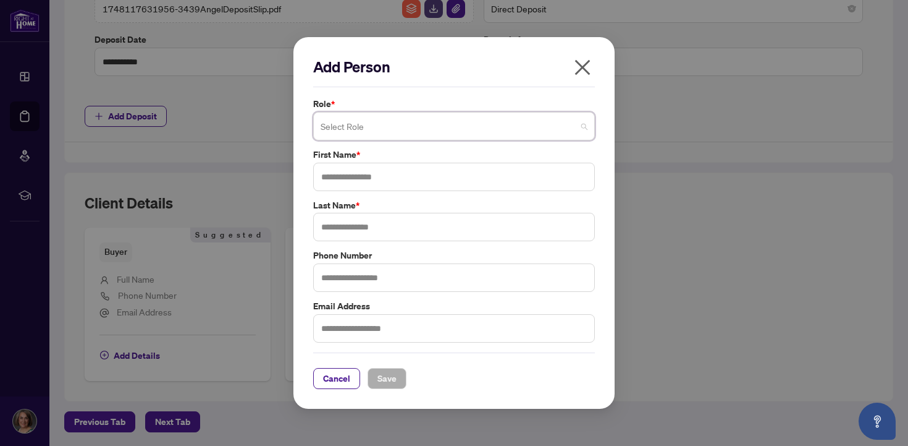
click at [583, 126] on span at bounding box center [454, 125] width 267 height 23
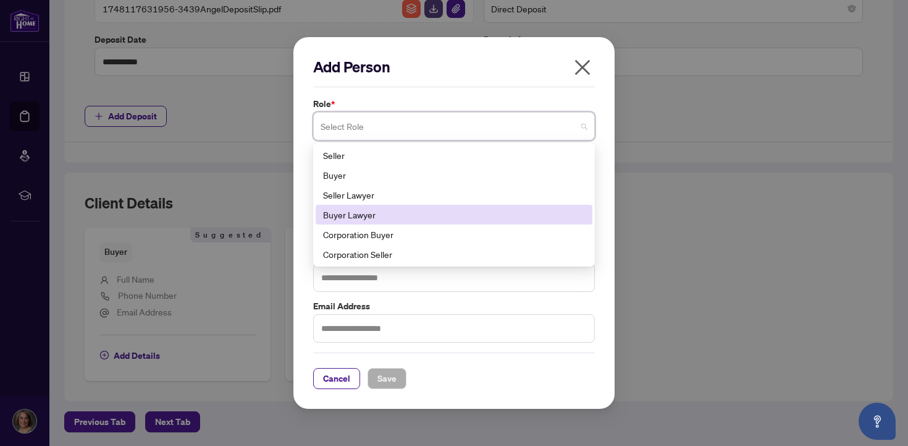
click at [420, 219] on div "Buyer Lawyer" at bounding box center [454, 215] width 262 height 14
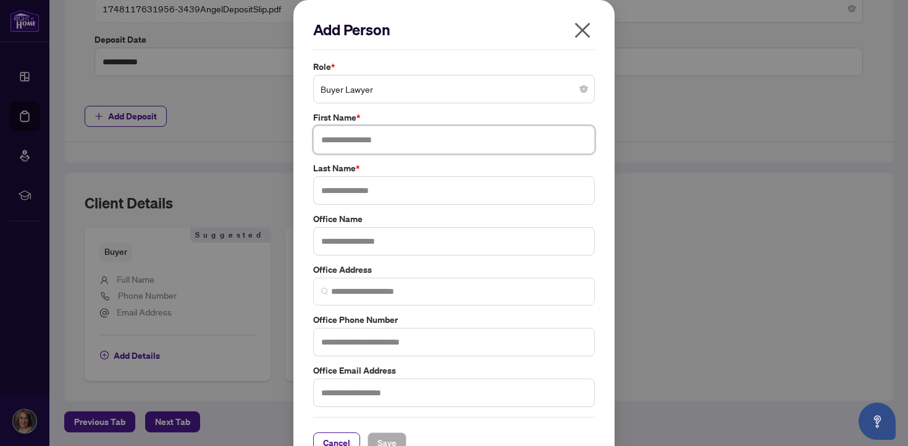
click at [383, 142] on input "text" at bounding box center [454, 139] width 282 height 28
type input "********"
click at [378, 193] on input "text" at bounding box center [454, 190] width 282 height 28
type input "********"
click at [376, 242] on input "text" at bounding box center [454, 241] width 282 height 28
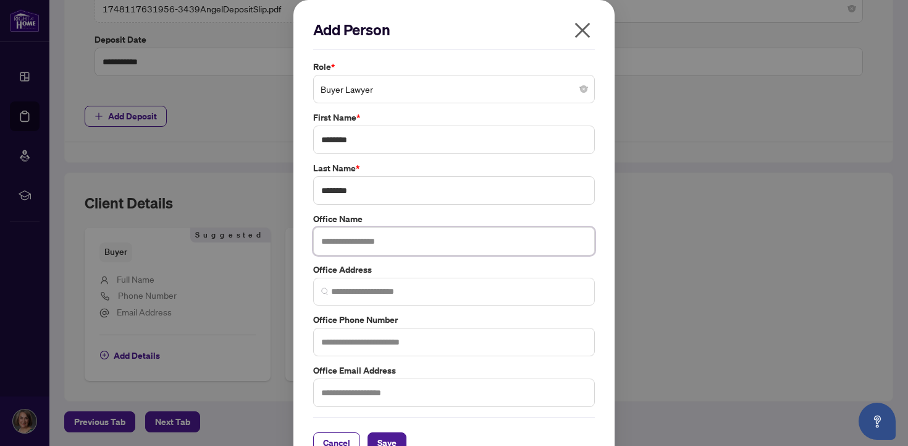
click at [358, 243] on input "text" at bounding box center [454, 241] width 282 height 28
paste input "**********"
type input "**********"
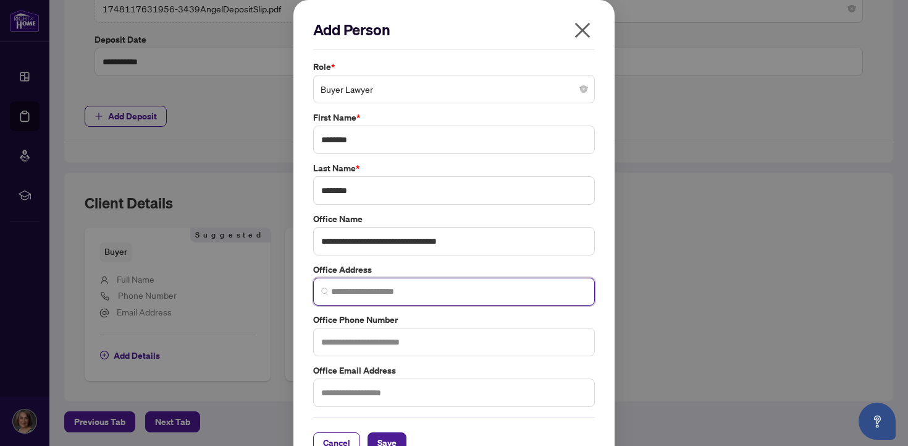
click at [339, 294] on input "search" at bounding box center [459, 291] width 256 height 13
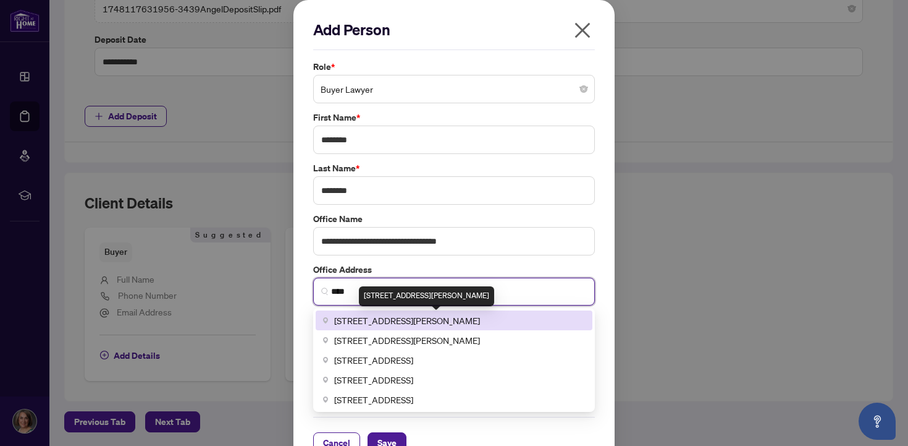
click at [374, 319] on span "2131 Lawrence Avenue East, Scarborough, ON, Canada" at bounding box center [407, 320] width 146 height 14
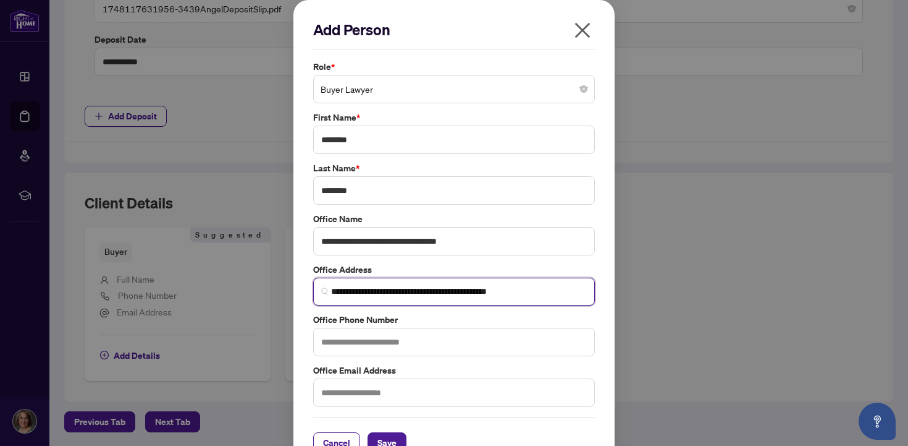
type input "**********"
click at [387, 345] on input "text" at bounding box center [454, 342] width 282 height 28
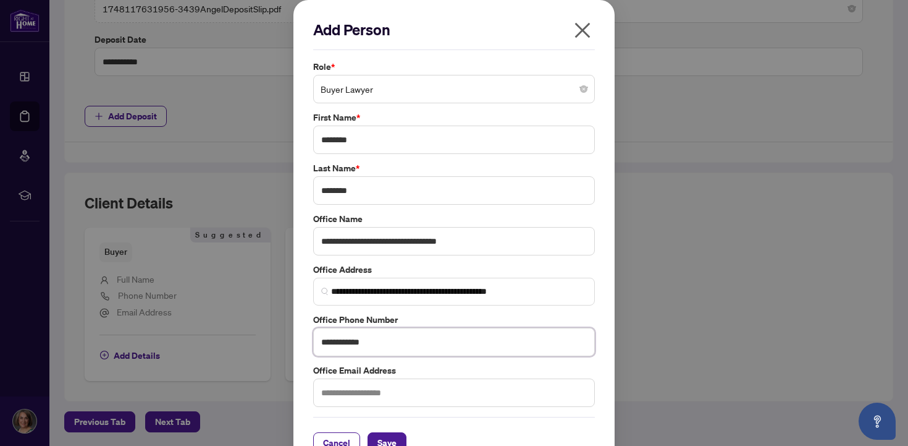
type input "**********"
click at [337, 394] on input "text" at bounding box center [454, 392] width 282 height 28
paste input "**********"
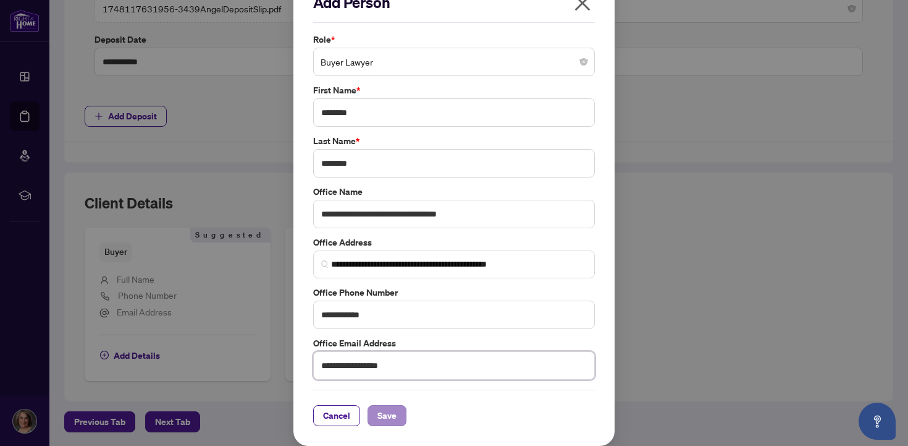
type input "**********"
click at [379, 418] on span "Save" at bounding box center [387, 415] width 19 height 20
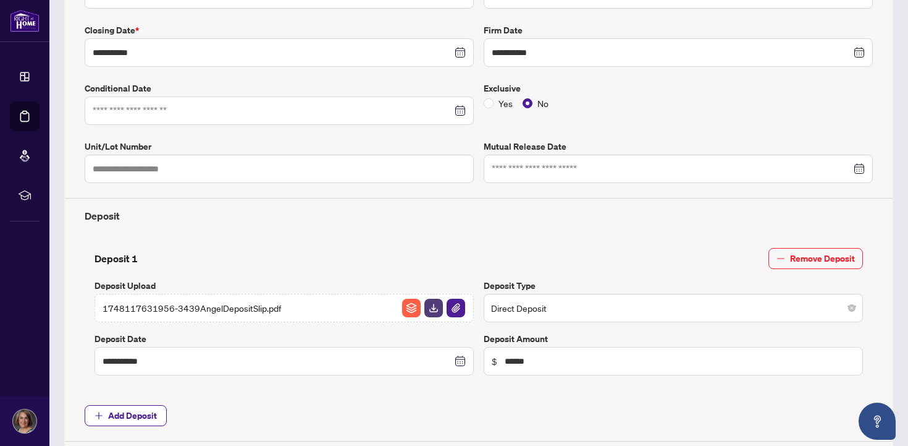
scroll to position [0, 0]
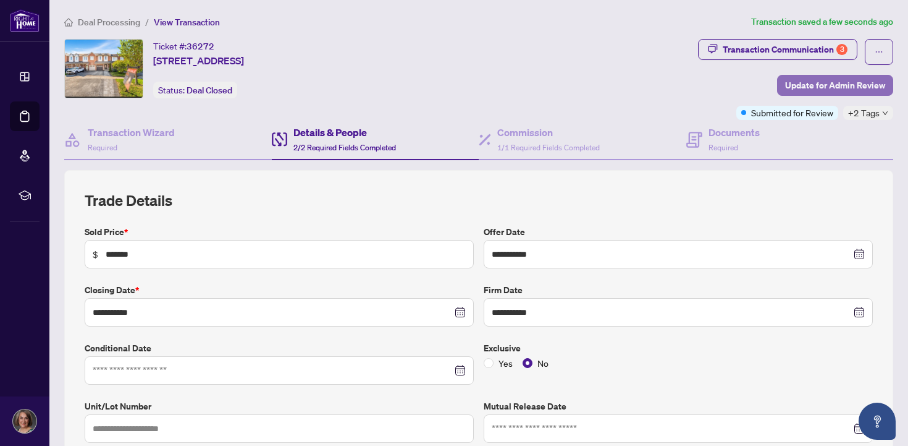
click at [785, 85] on span "Update for Admin Review" at bounding box center [835, 85] width 100 height 20
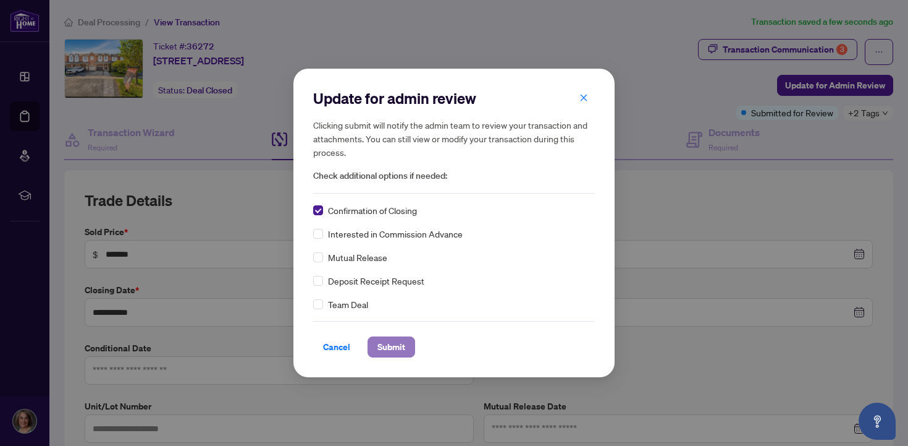
click at [389, 348] on span "Submit" at bounding box center [392, 347] width 28 height 20
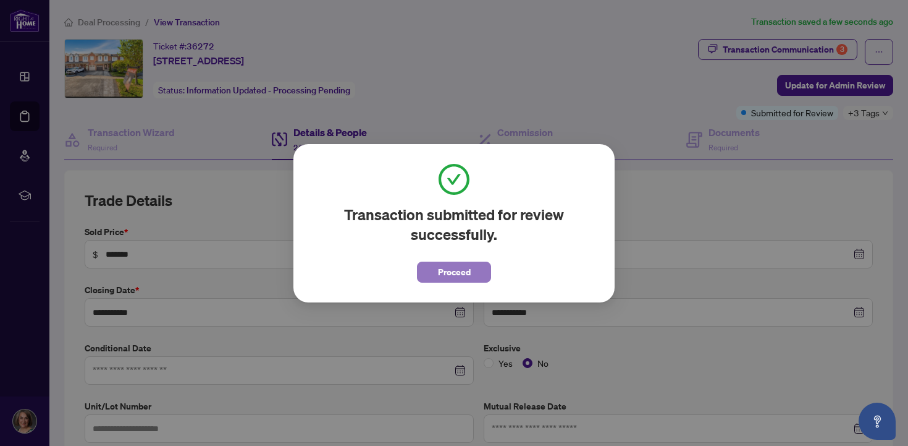
click at [442, 276] on span "Proceed" at bounding box center [454, 272] width 33 height 20
